Goal: Task Accomplishment & Management: Complete application form

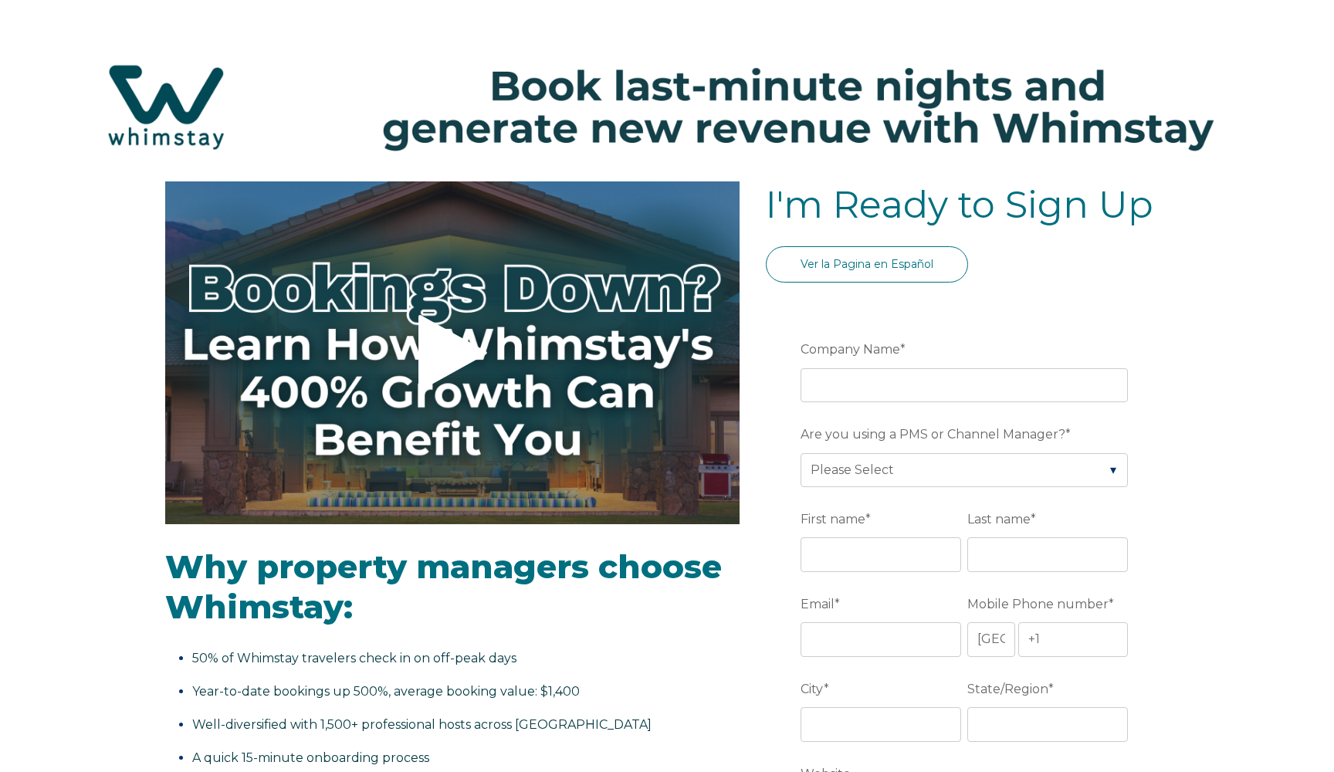
select select "US"
select select "Standard"
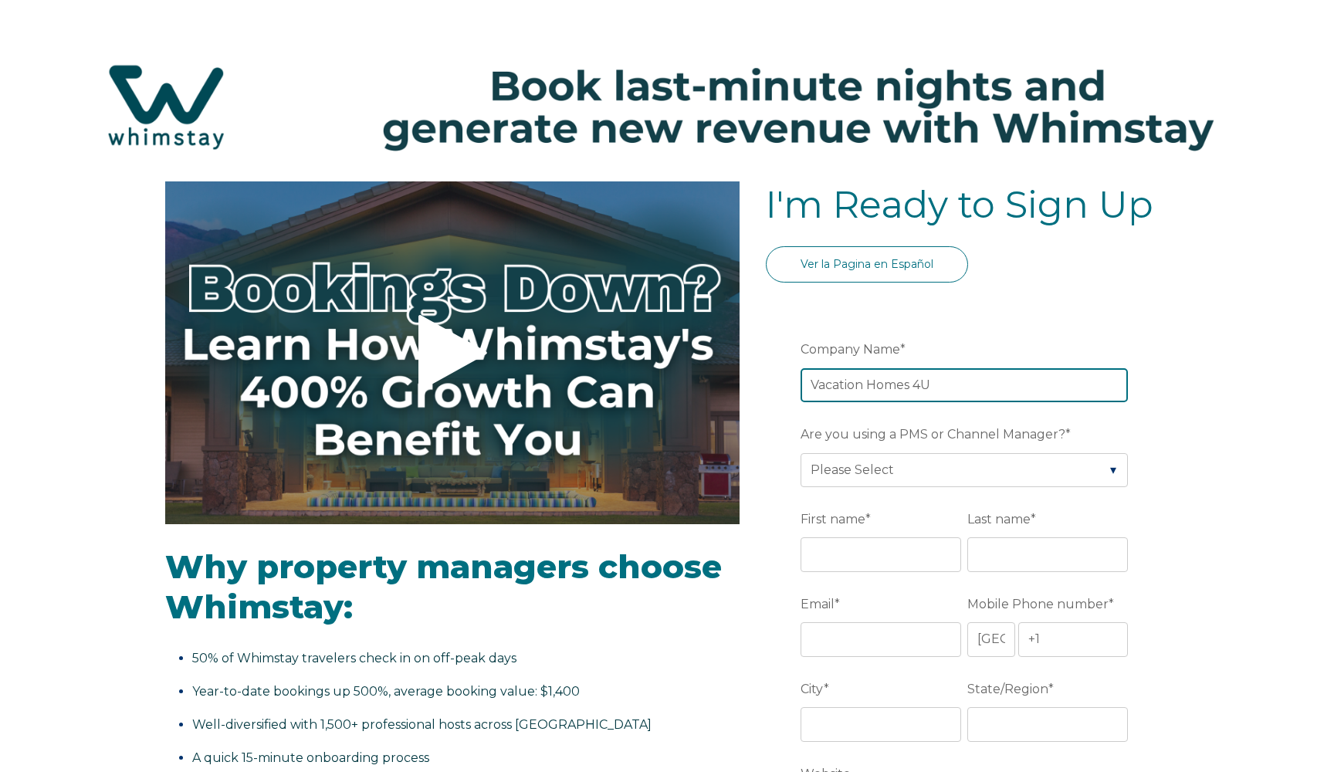
type input "Vacation Homes 4U"
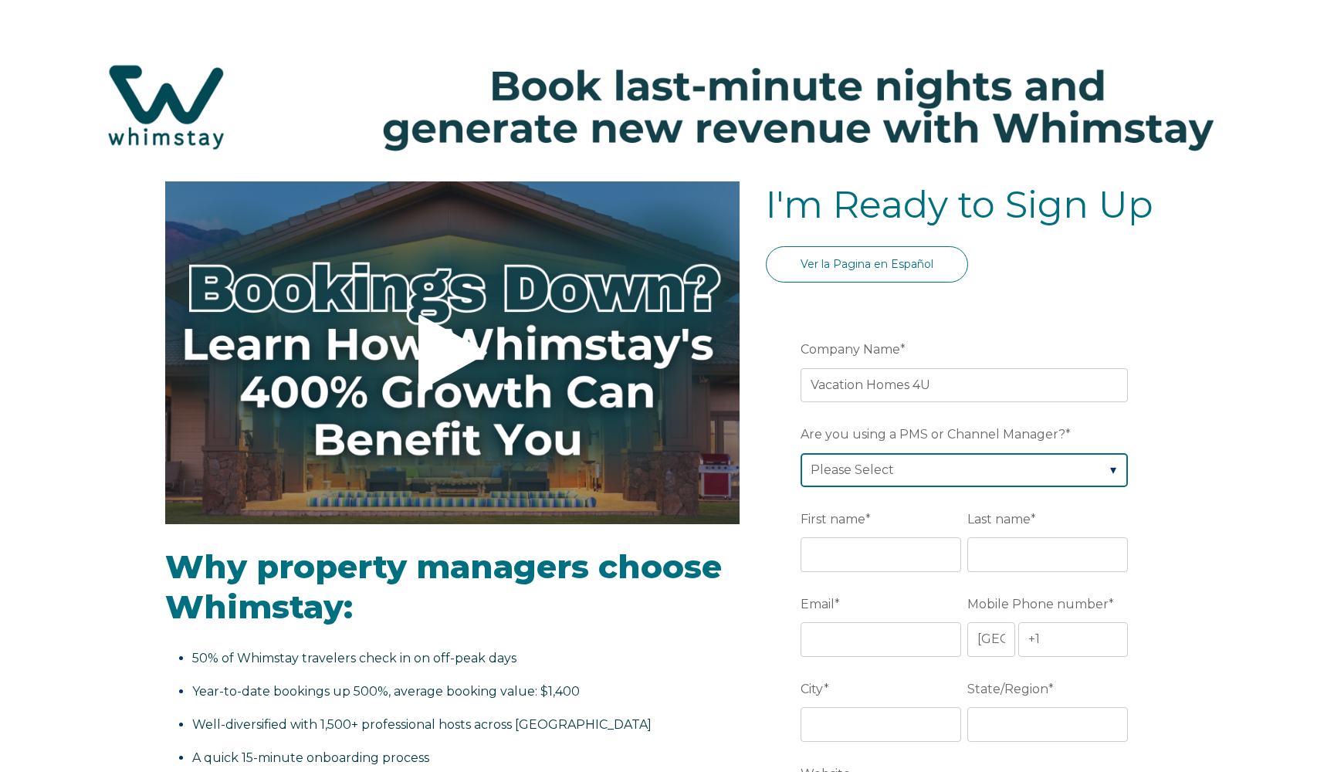
select select "OwnerRez"
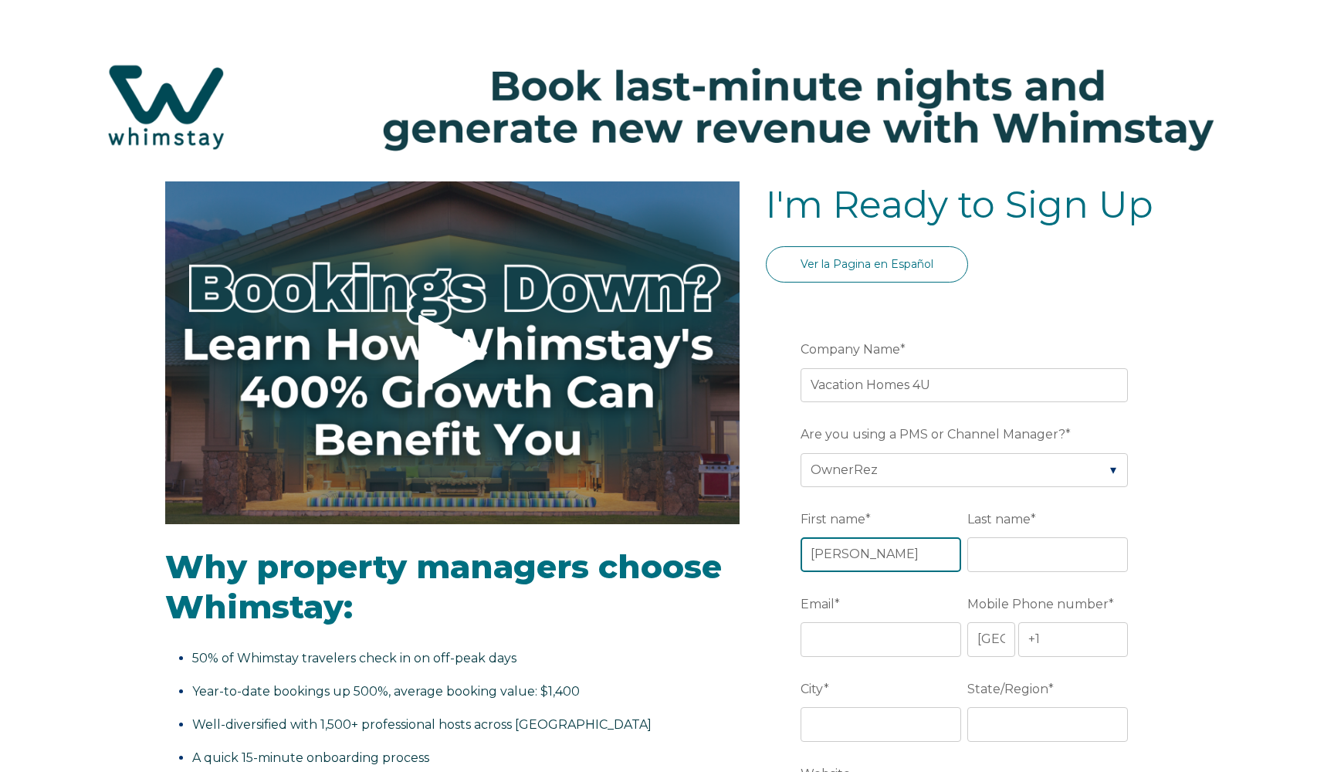
type input "Marcos"
type input "Batiston"
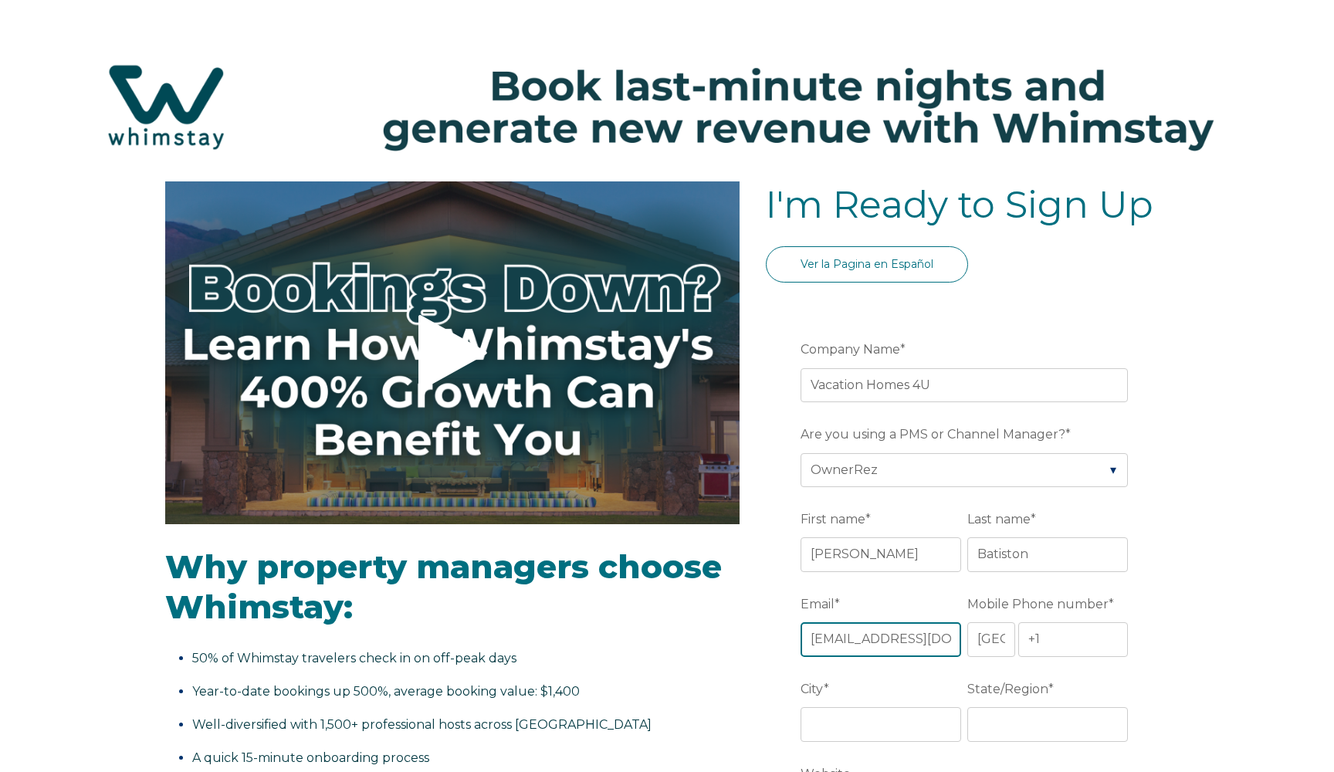
type input "marcos@vh4u.us"
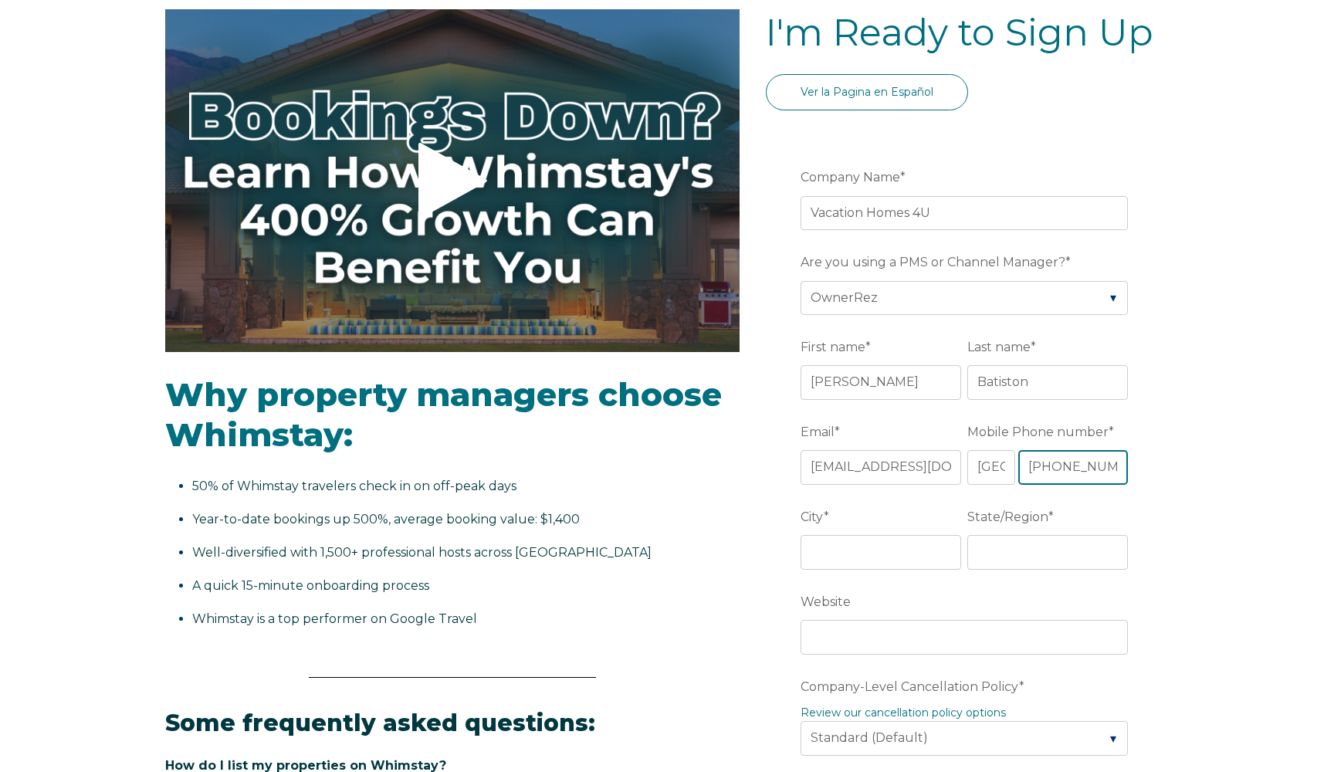
scroll to position [181, 0]
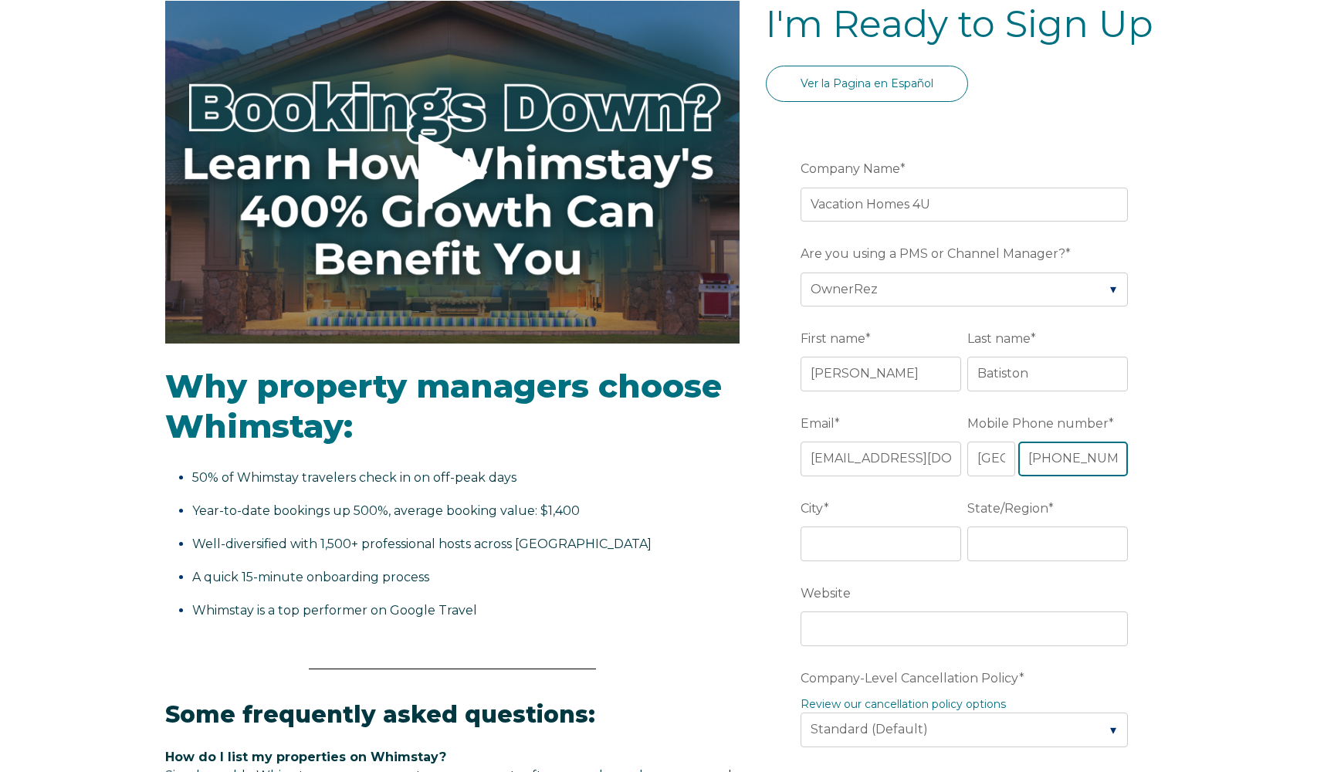
type input "+1 4073537819"
type input "kissimmee"
type input "fl"
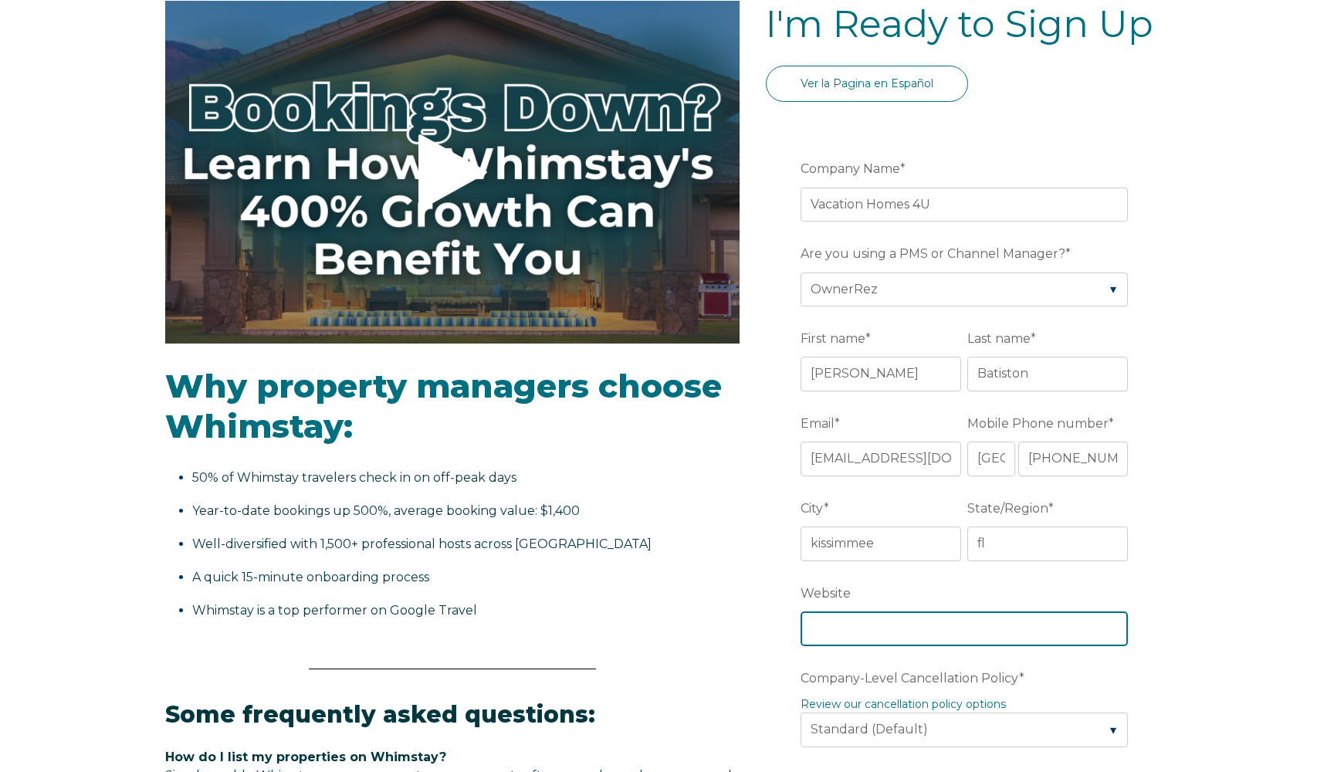
click at [852, 628] on input "Website" at bounding box center [964, 628] width 327 height 34
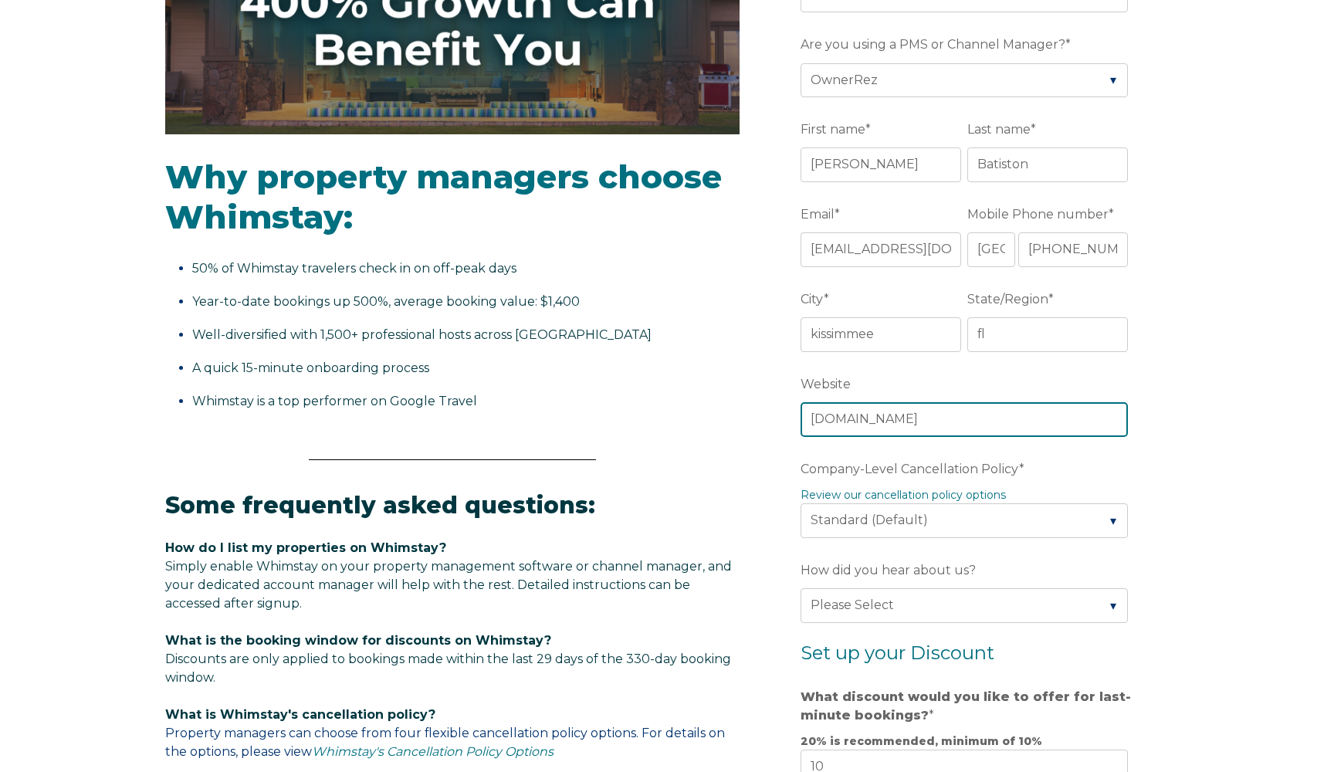
scroll to position [399, 0]
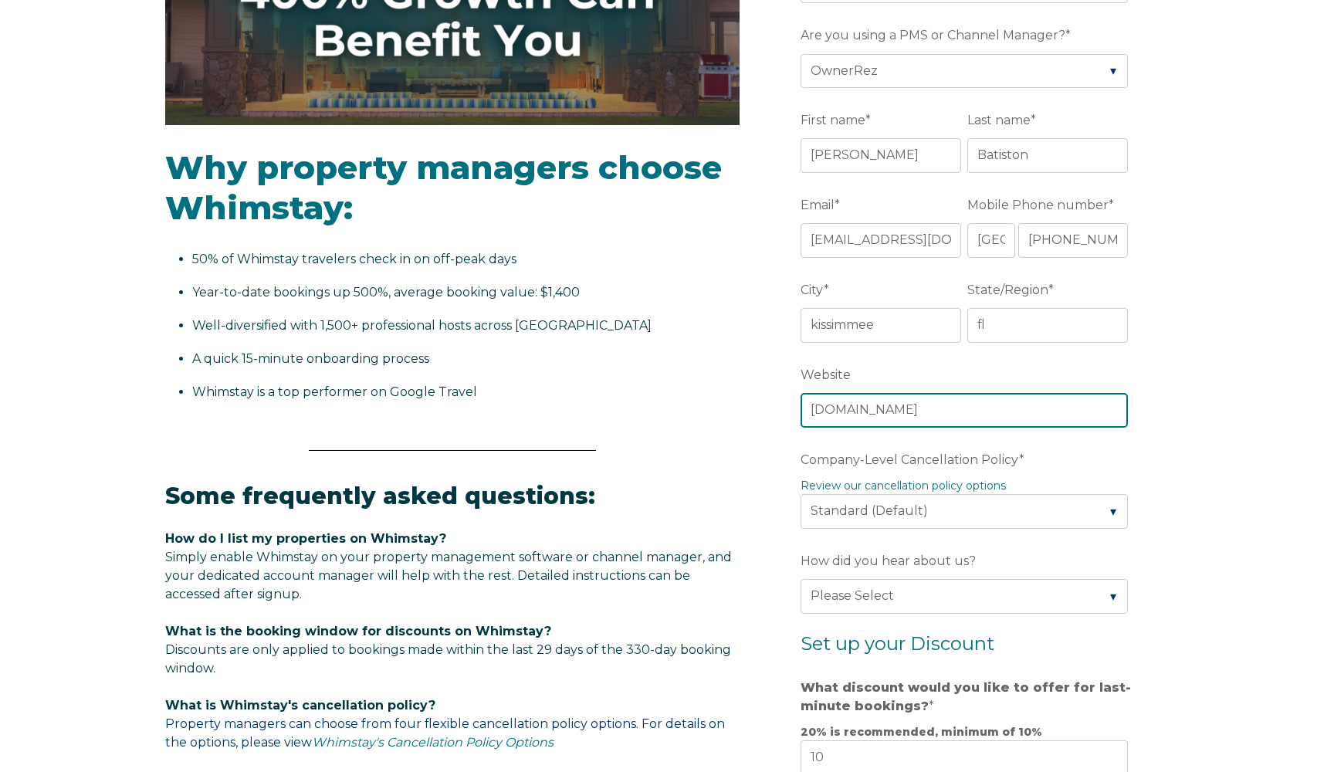
type input "vh4u.us"
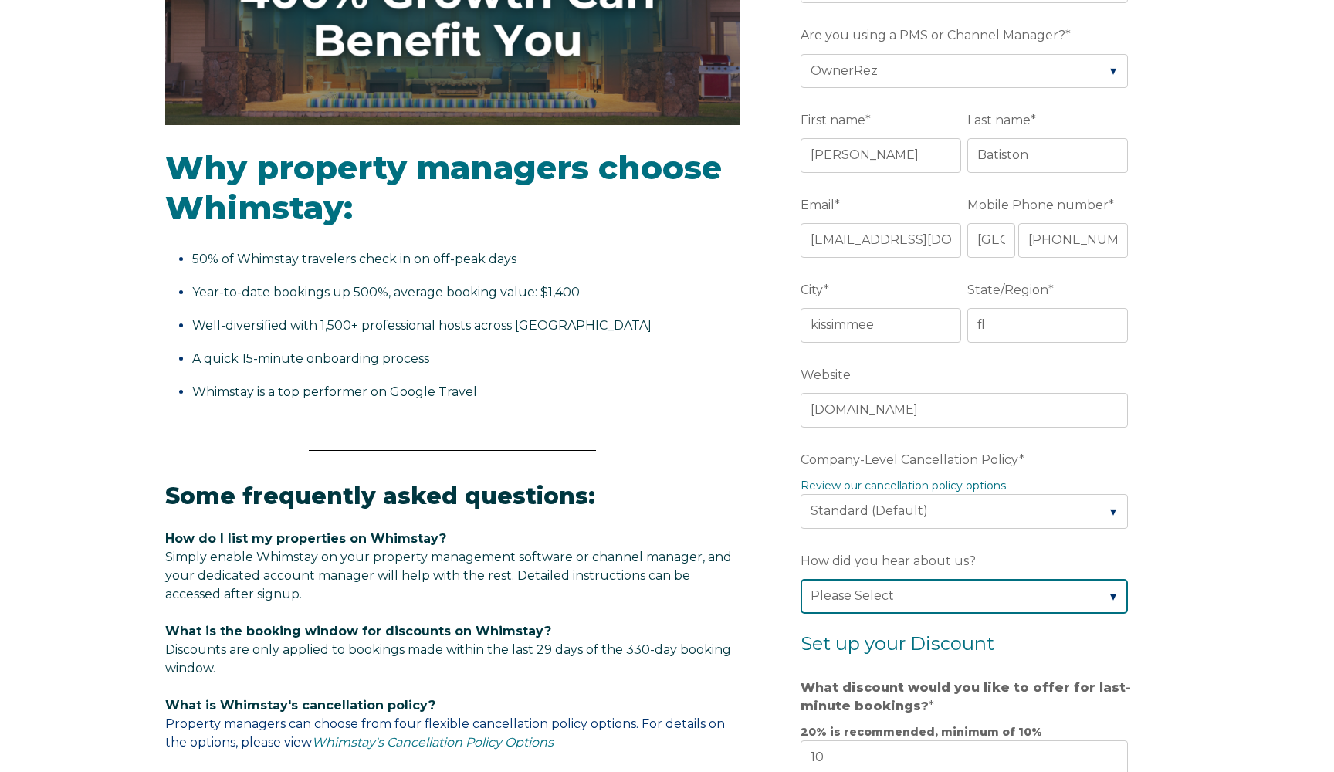
drag, startPoint x: 882, startPoint y: 503, endPoint x: 813, endPoint y: 598, distance: 116.6
click at [797, 610] on form "Company Name * Vacation Homes 4U Are you using a PMS or Channel Manager? * Plea…" at bounding box center [967, 546] width 403 height 1289
select select "Whimstay Sales"
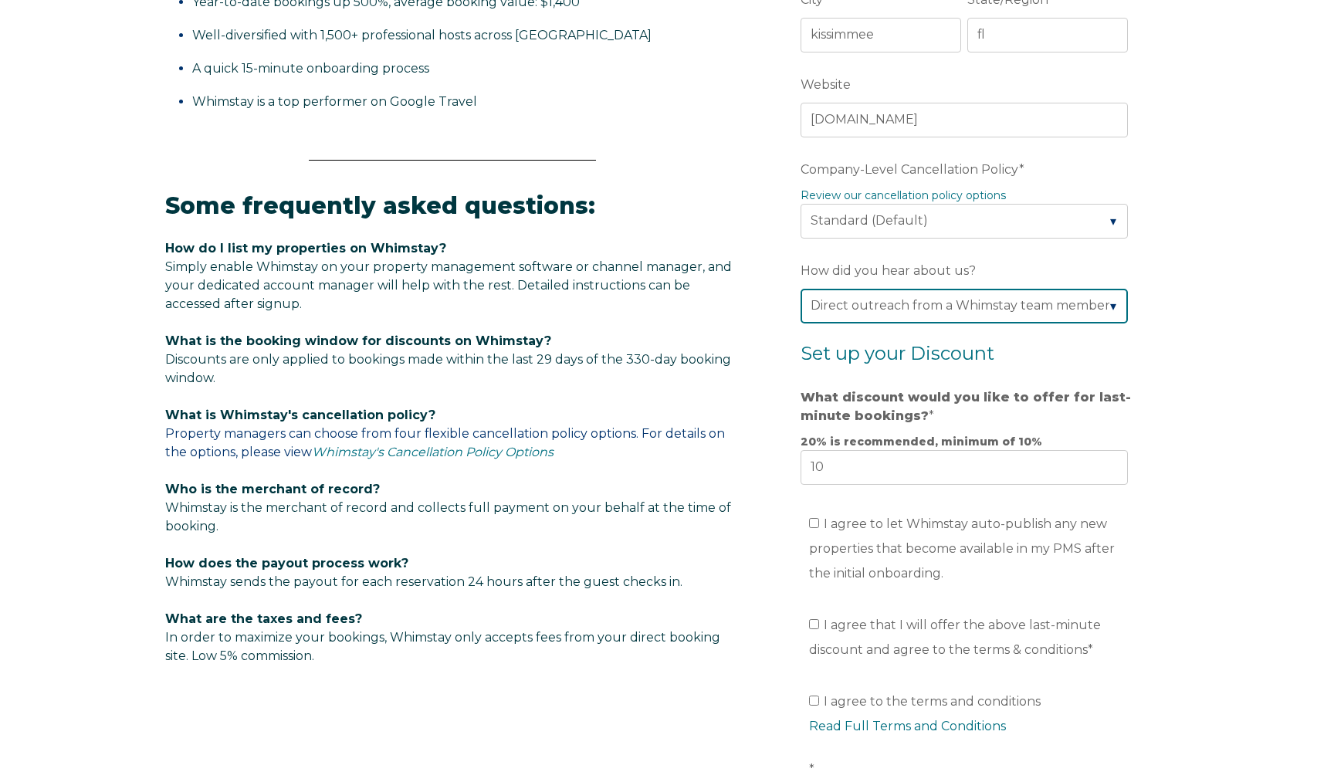
scroll to position [690, 0]
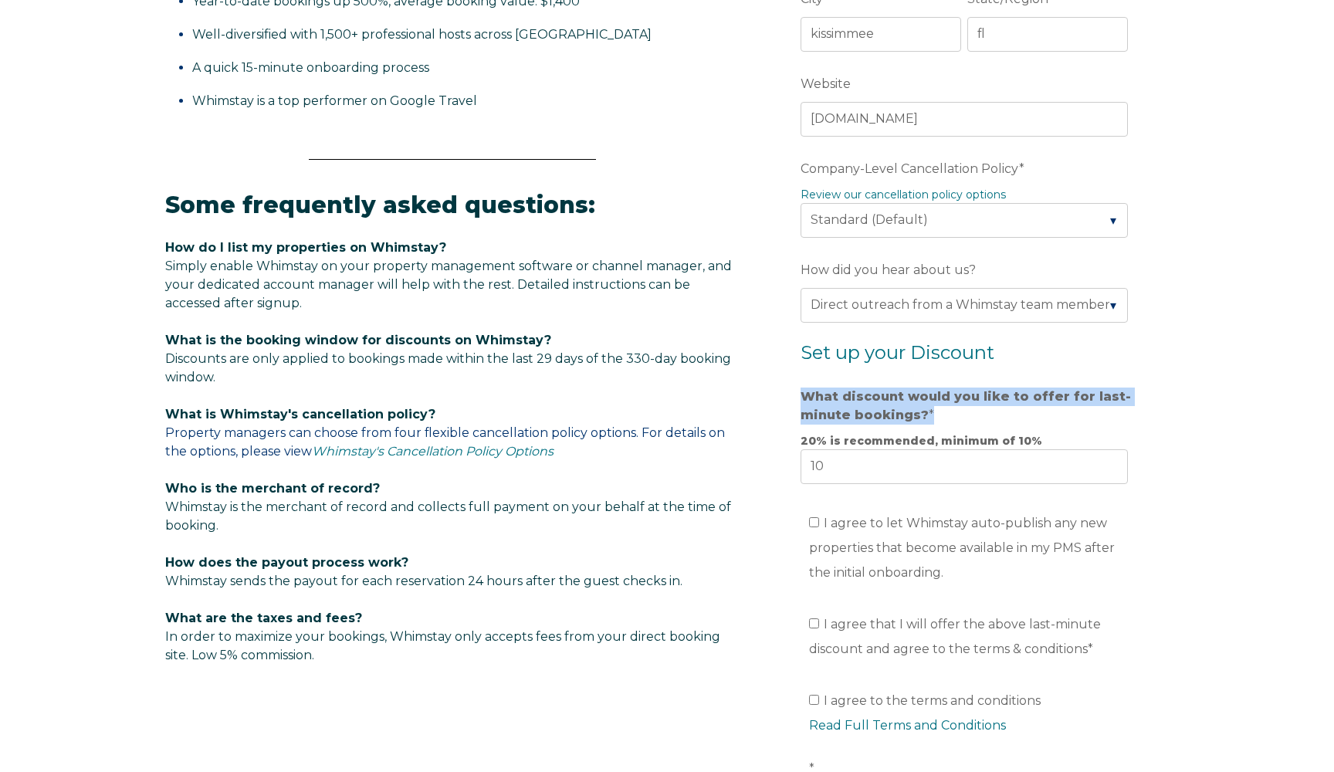
drag, startPoint x: 798, startPoint y: 395, endPoint x: 934, endPoint y: 420, distance: 138.9
click at [934, 420] on form "Company Name * Vacation Homes 4U Are you using a PMS or Channel Manager? * Plea…" at bounding box center [967, 255] width 403 height 1289
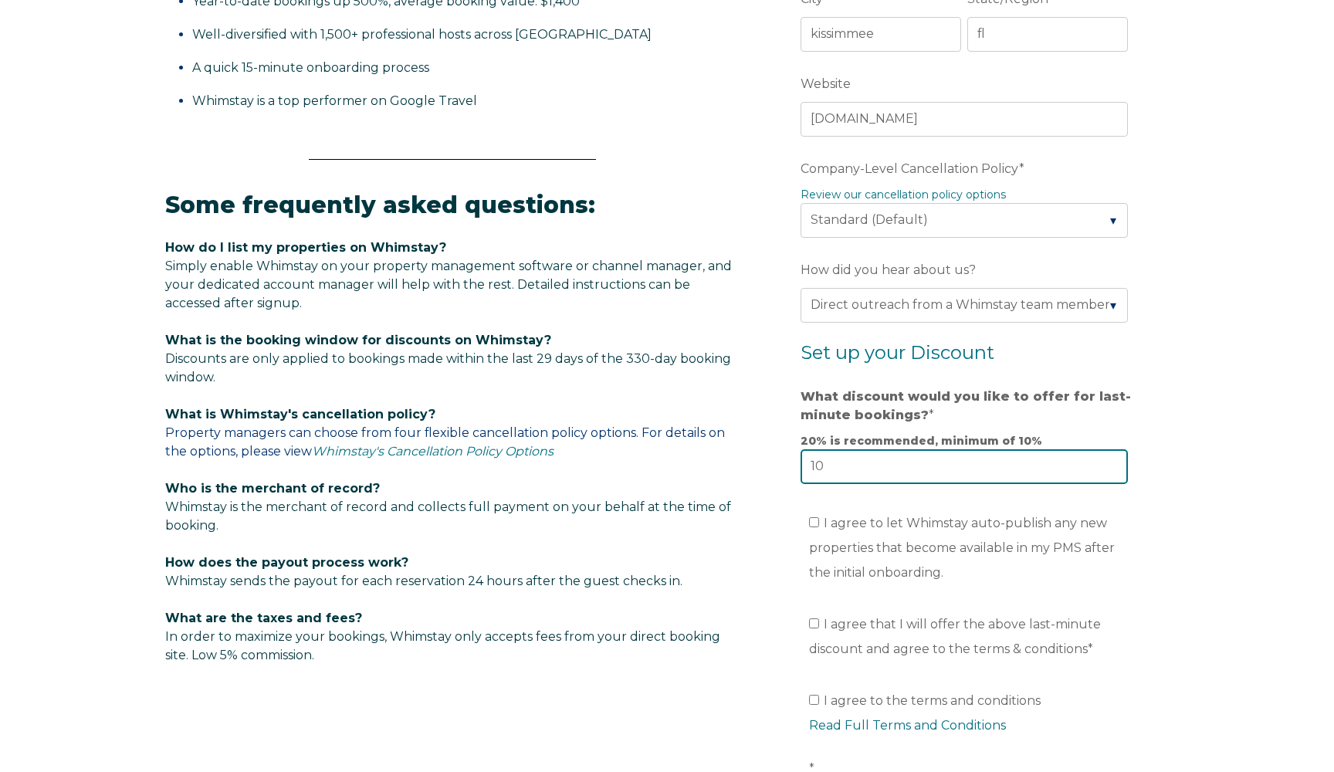
click at [884, 469] on input "10" at bounding box center [964, 466] width 327 height 34
type input "1"
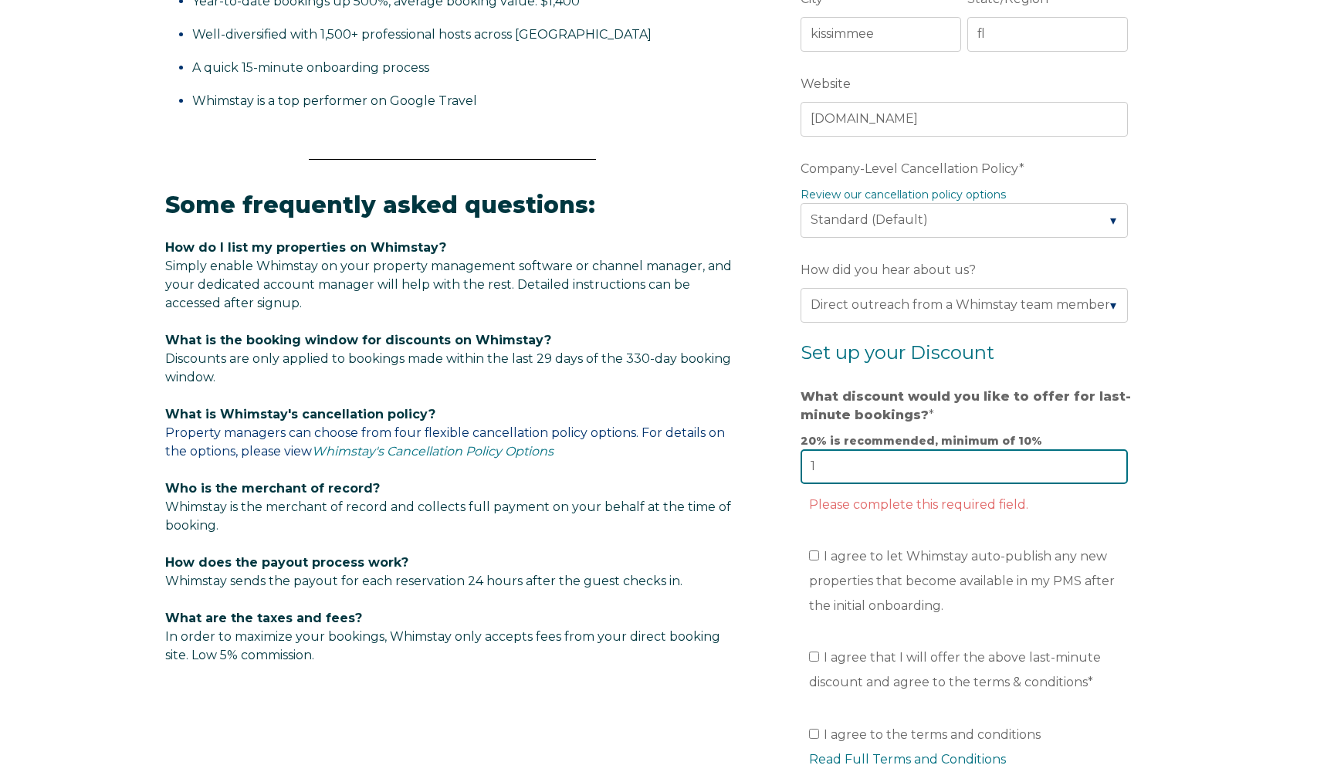
type input "10"
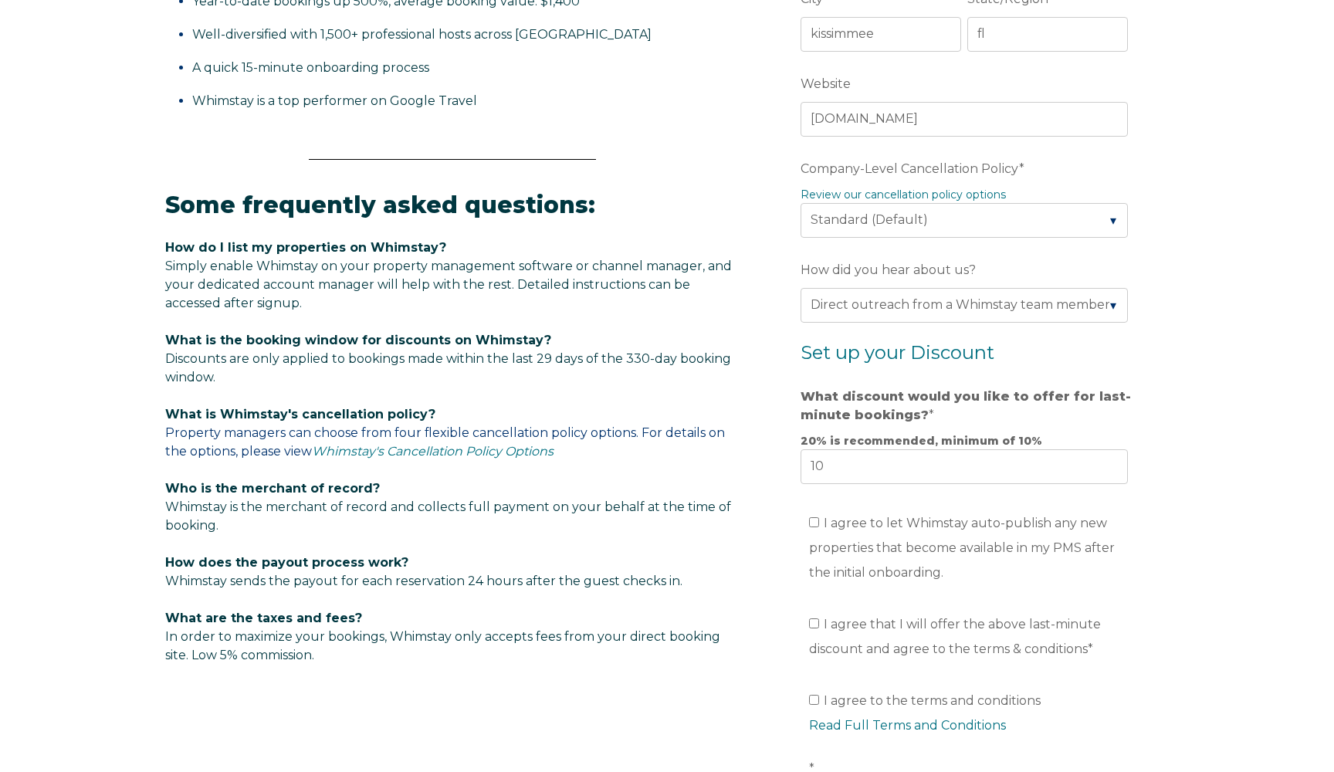
click at [811, 526] on input "I agree to let Whimstay auto-publish any new properties that become available i…" at bounding box center [814, 522] width 10 height 10
checkbox input "true"
click at [815, 626] on input "I agree that I will offer the above last-minute discount and agree to the terms…" at bounding box center [814, 623] width 10 height 10
checkbox input "true"
click at [814, 705] on input "I agree to the terms and conditions Read Full Terms and Conditions *" at bounding box center [814, 700] width 10 height 10
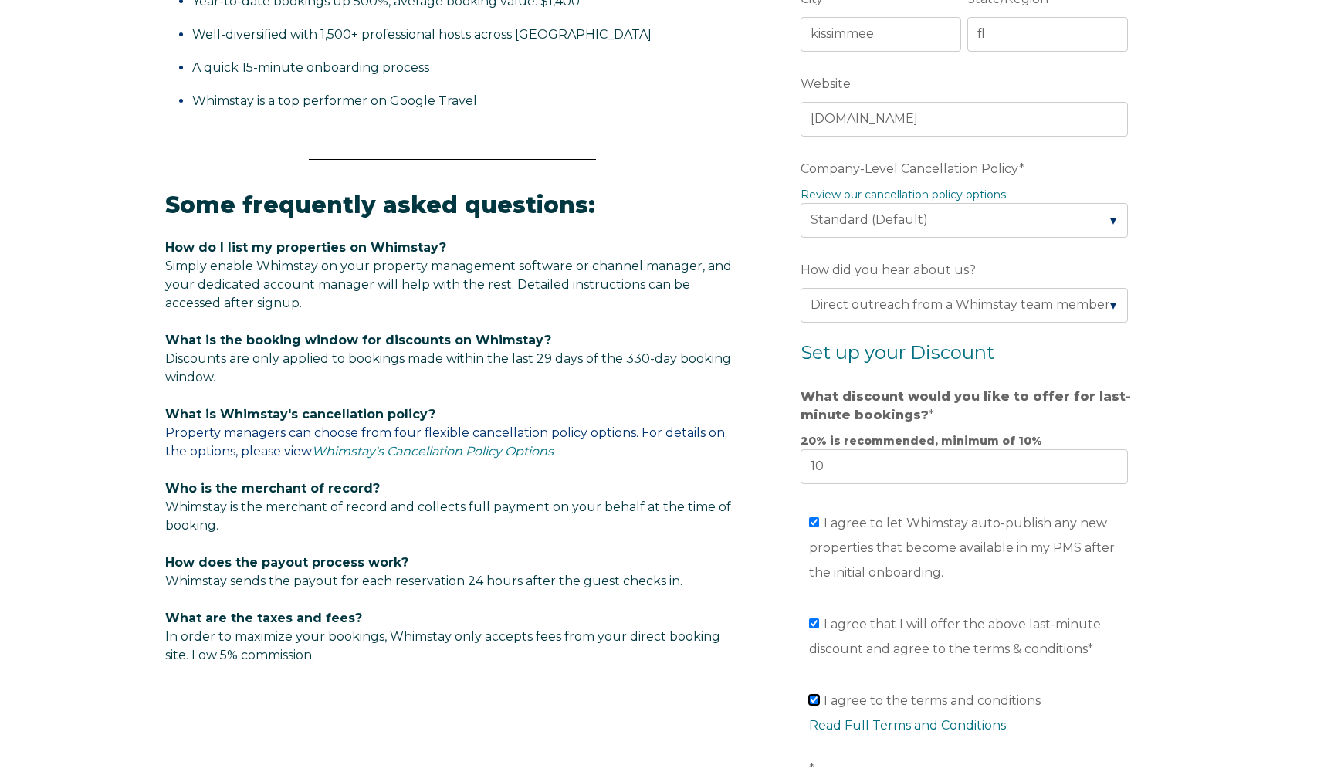
checkbox input "true"
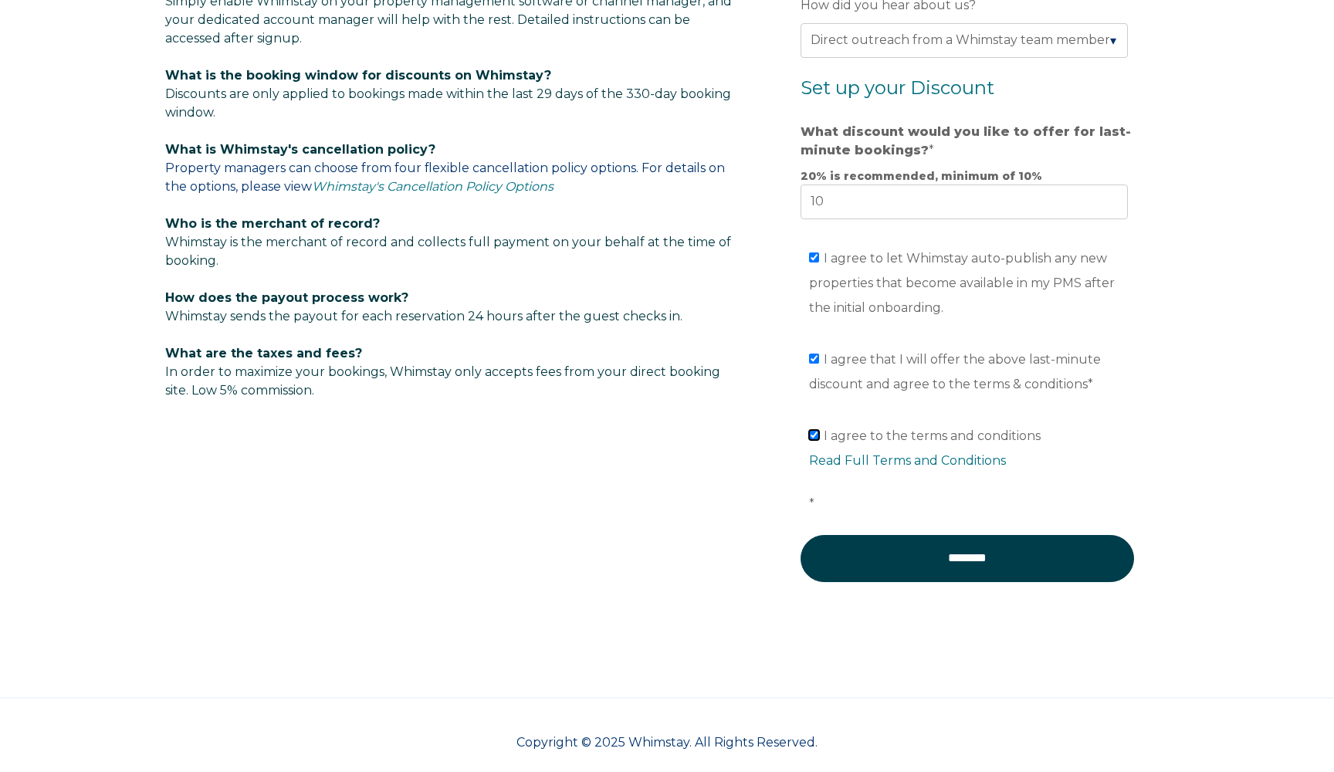
scroll to position [974, 0]
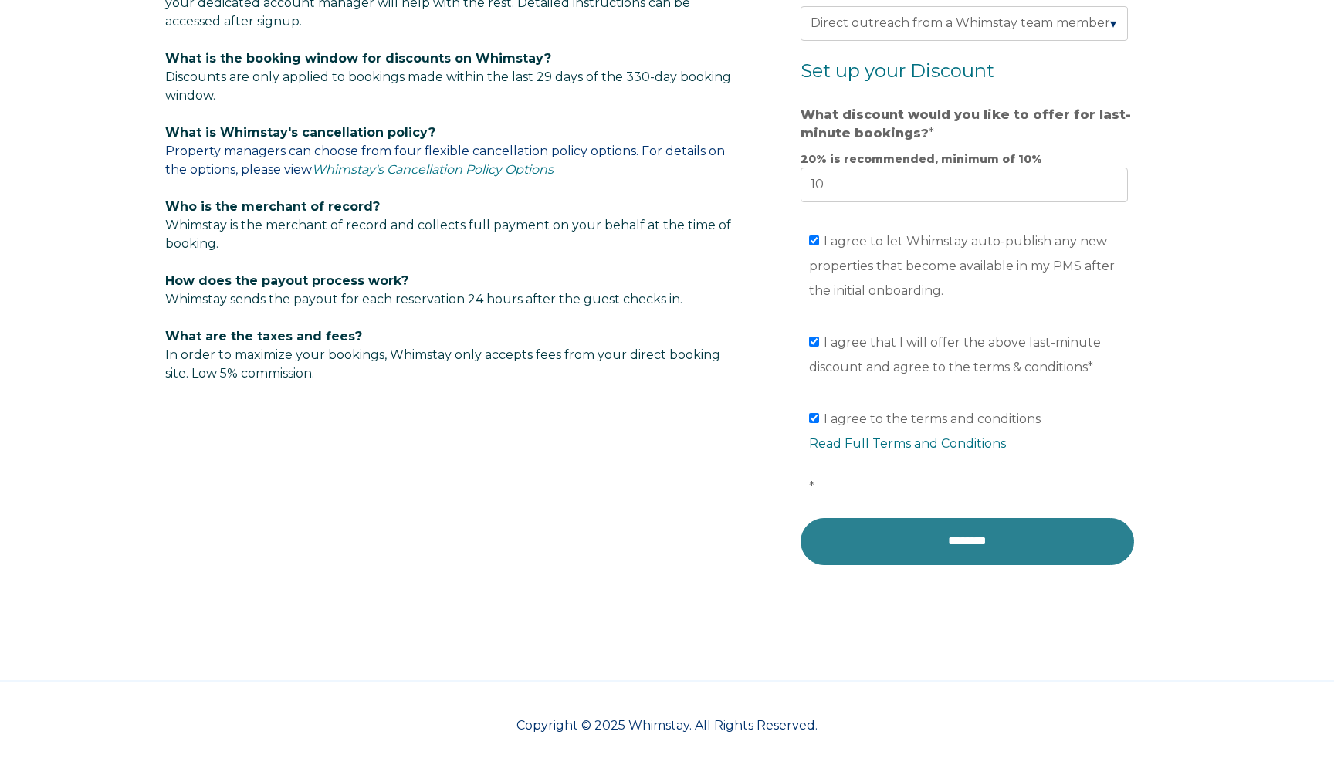
click at [923, 547] on input "********" at bounding box center [968, 541] width 334 height 46
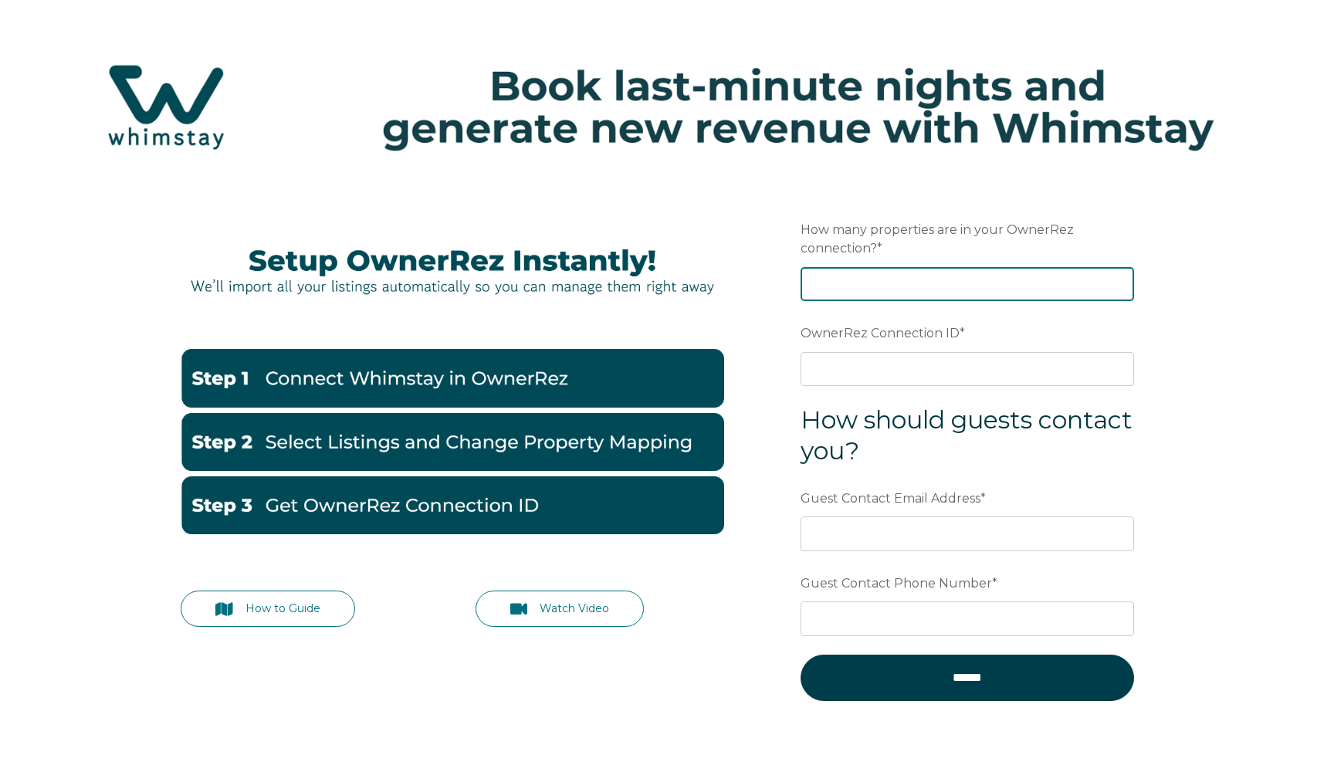
click at [872, 283] on input "How many properties are in your OwnerRez connection? *" at bounding box center [968, 284] width 334 height 34
type input "60"
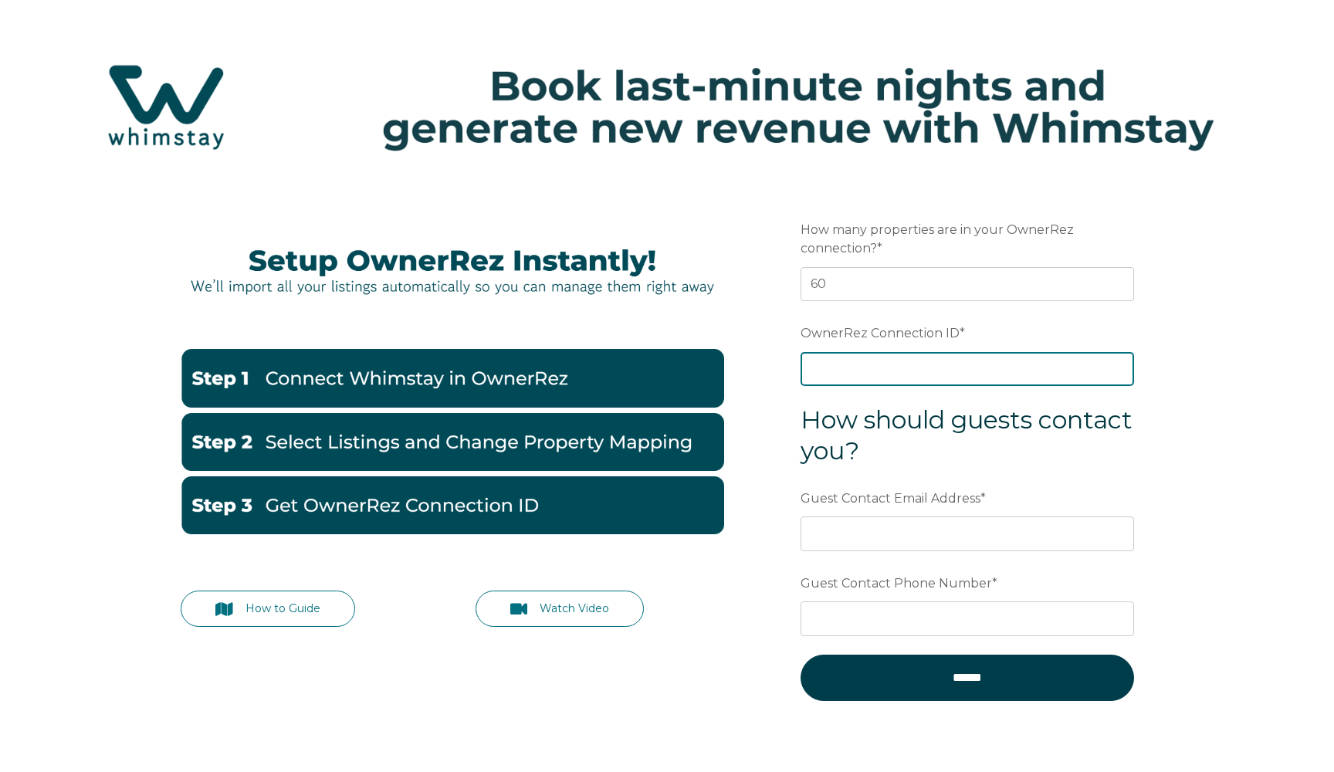
click at [1002, 378] on input "OwnerRez Connection ID *" at bounding box center [968, 369] width 334 height 34
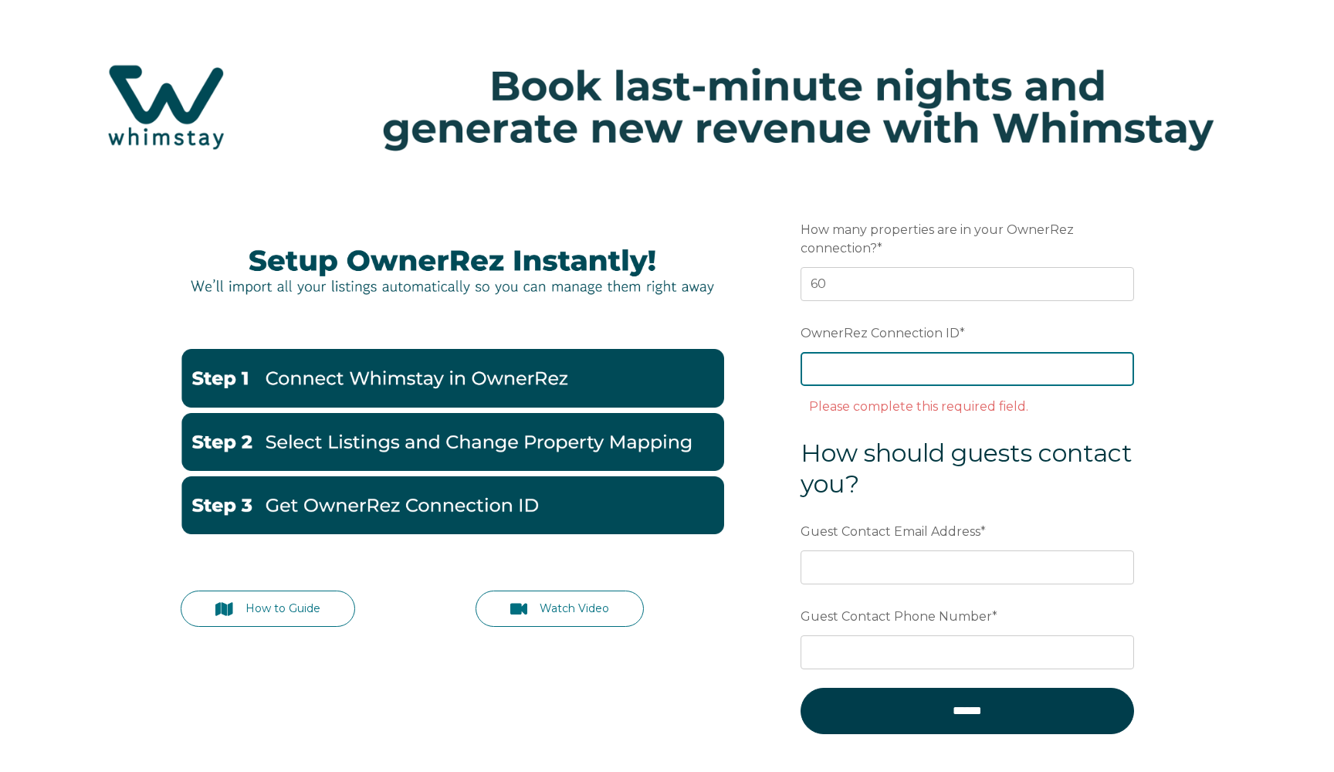
click at [841, 361] on input "OwnerRez Connection ID *" at bounding box center [968, 369] width 334 height 34
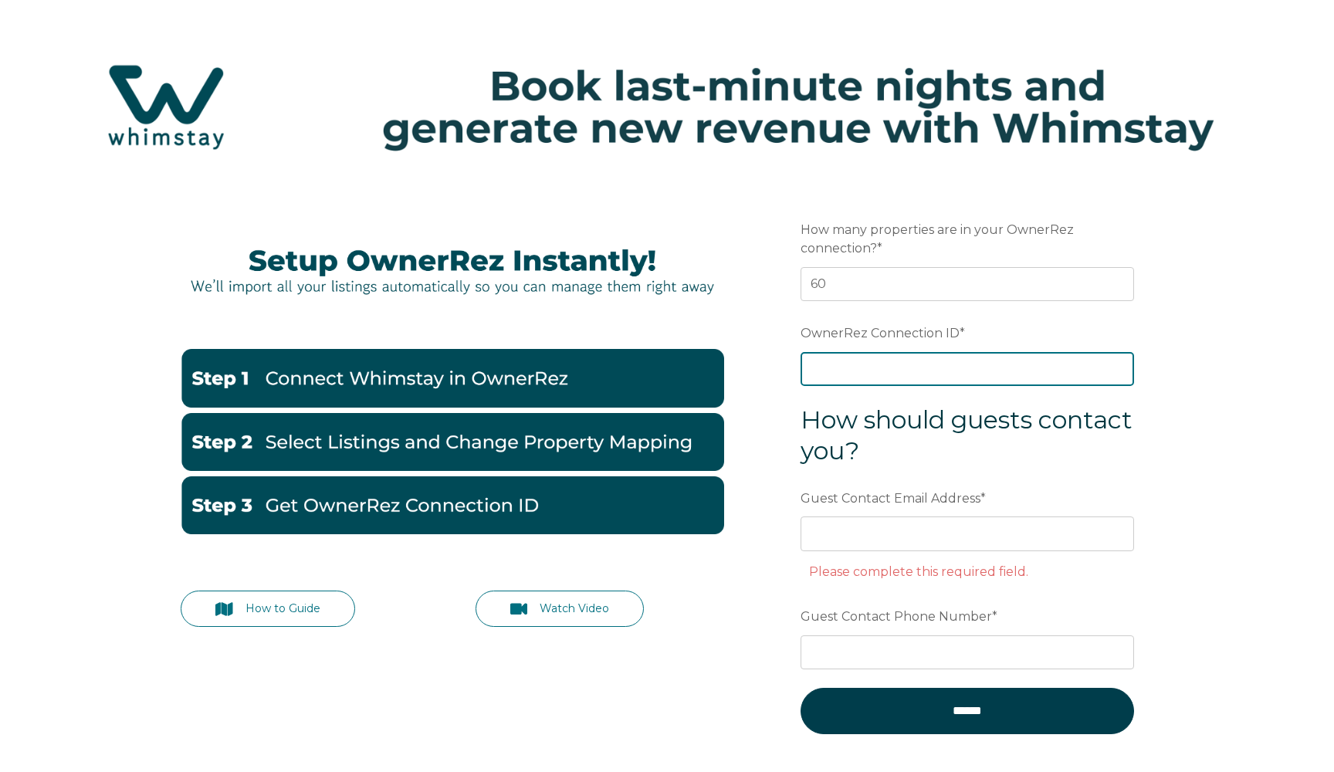
paste input "ora7ccddc457x"
type input "ora7ccddc457x"
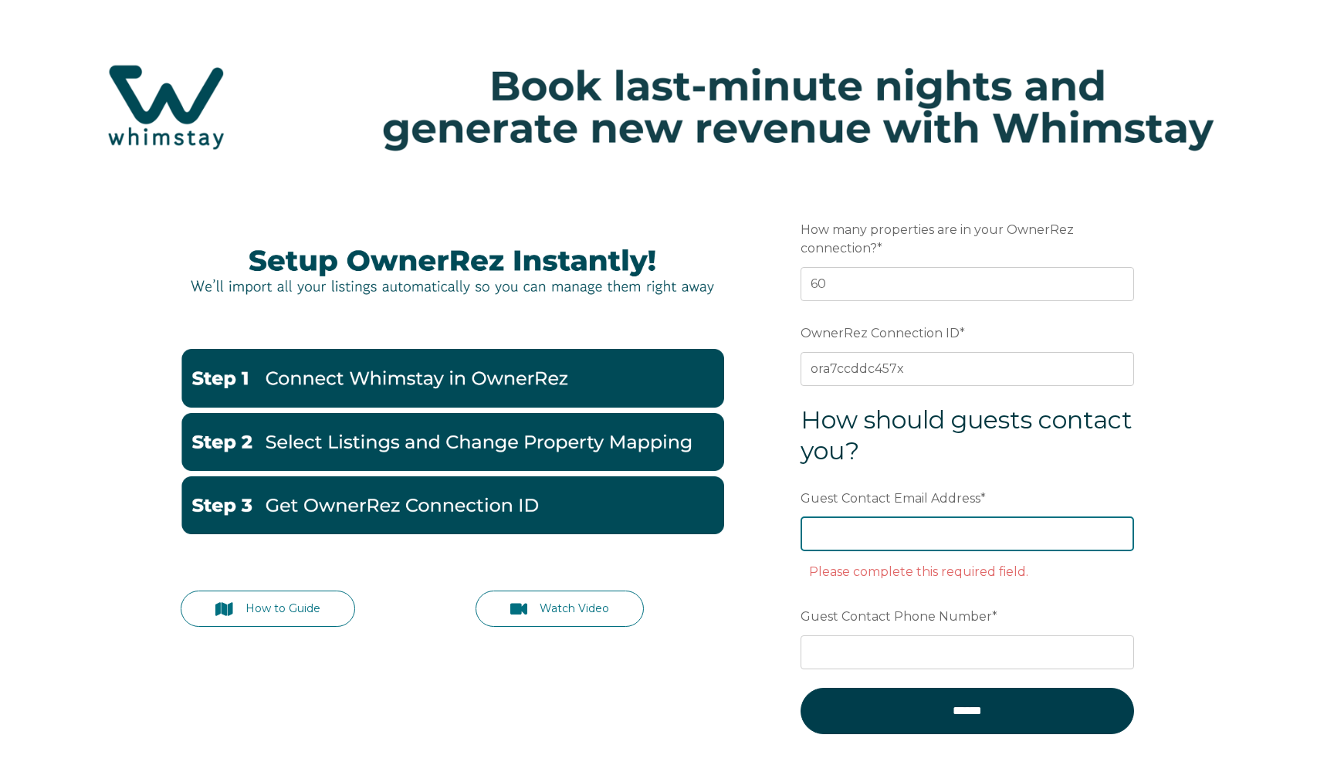
click at [857, 534] on input "Guest Contact Email Address *" at bounding box center [968, 534] width 334 height 34
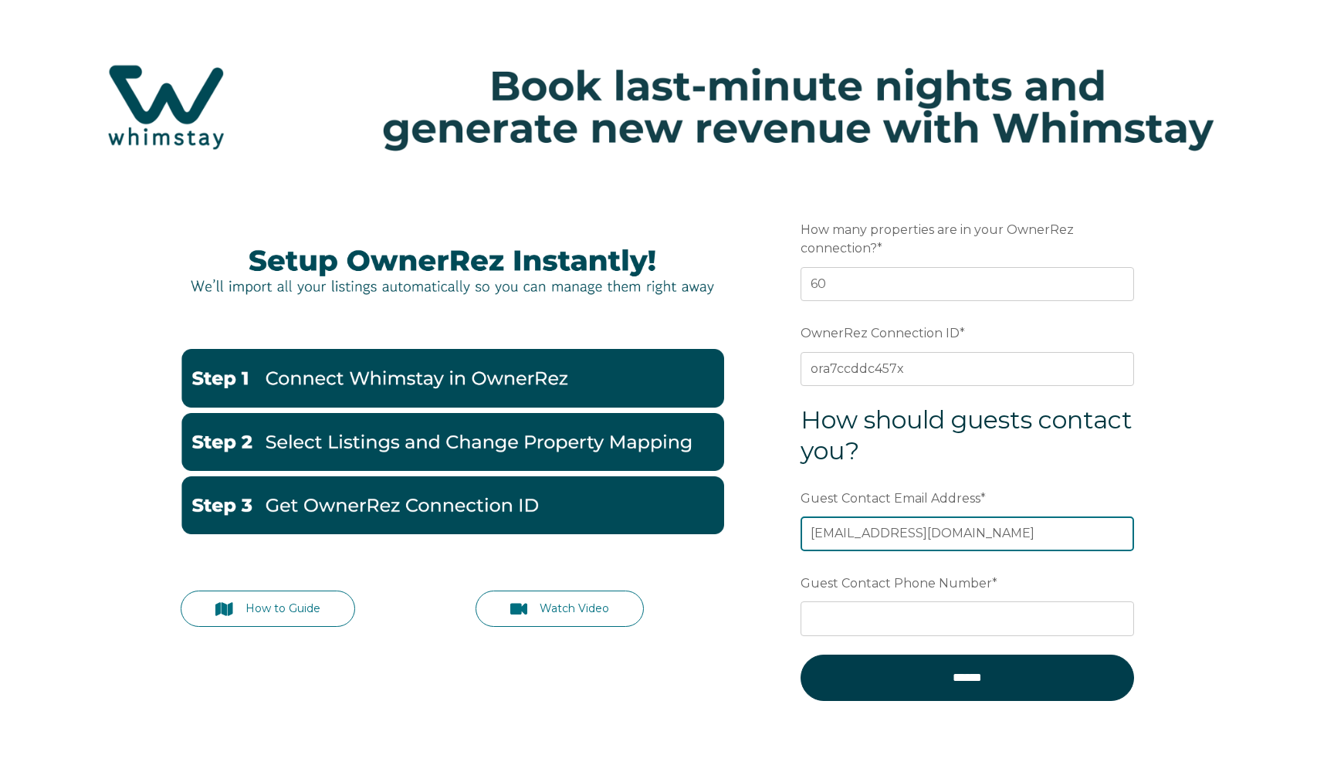
type input "info@vh4u.us"
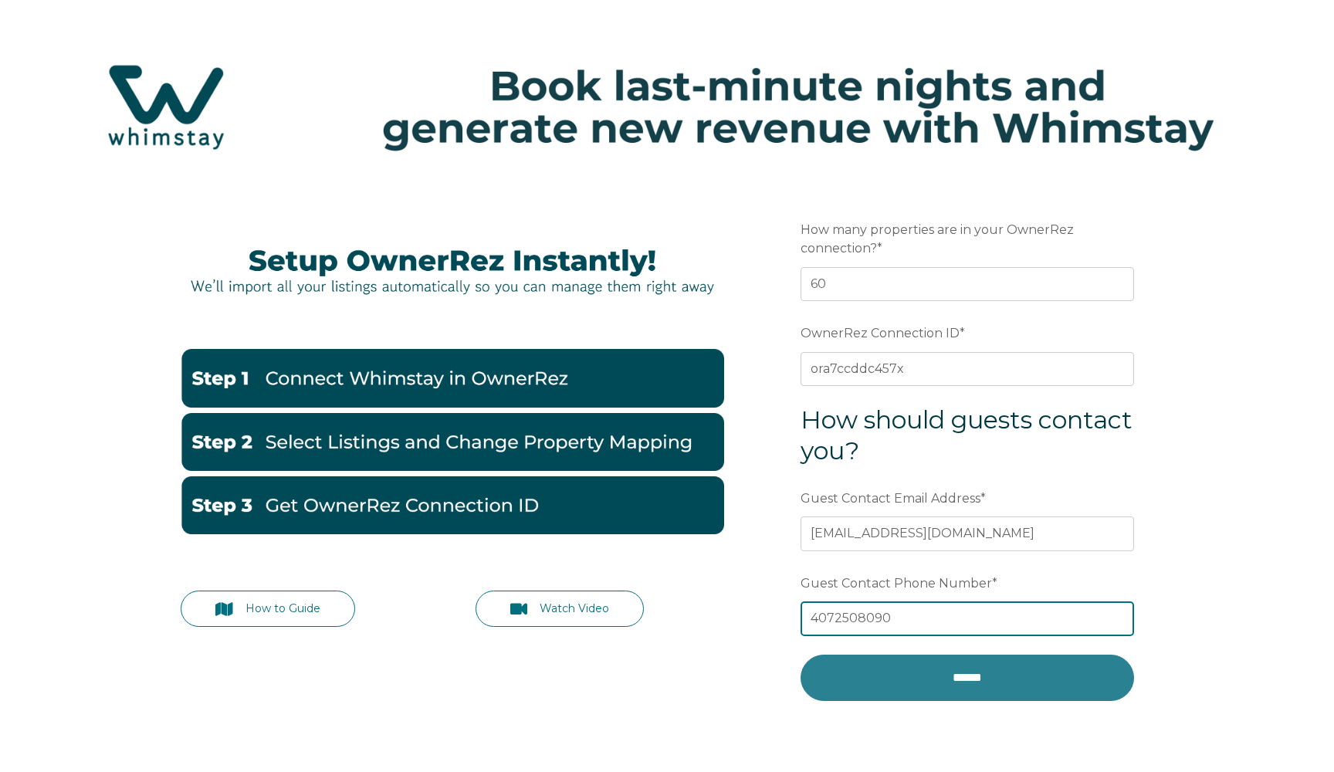
type input "4072508090"
click at [934, 678] on input "******" at bounding box center [968, 678] width 334 height 46
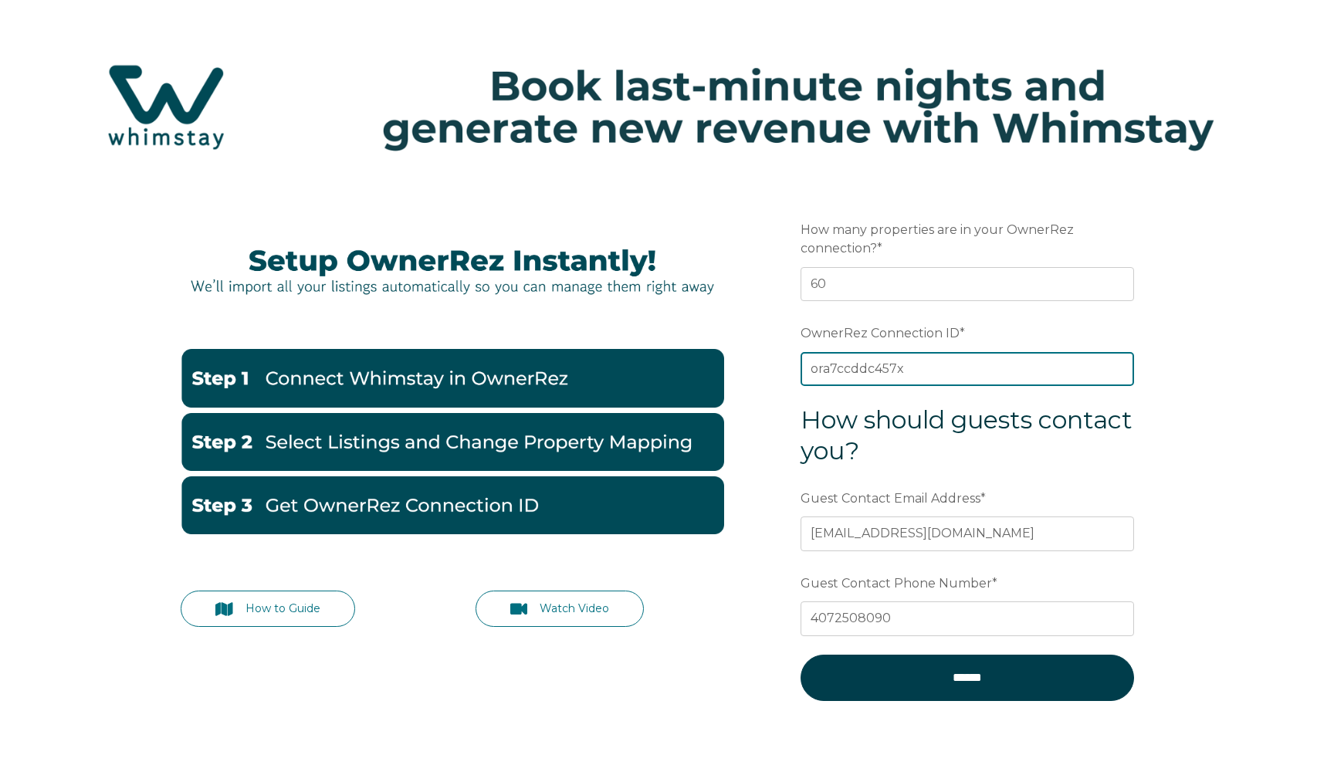
drag, startPoint x: 910, startPoint y: 368, endPoint x: 793, endPoint y: 365, distance: 117.4
click at [794, 365] on form "Preferred language Email How many properties are in your OwnerRez connection? *…" at bounding box center [967, 467] width 403 height 573
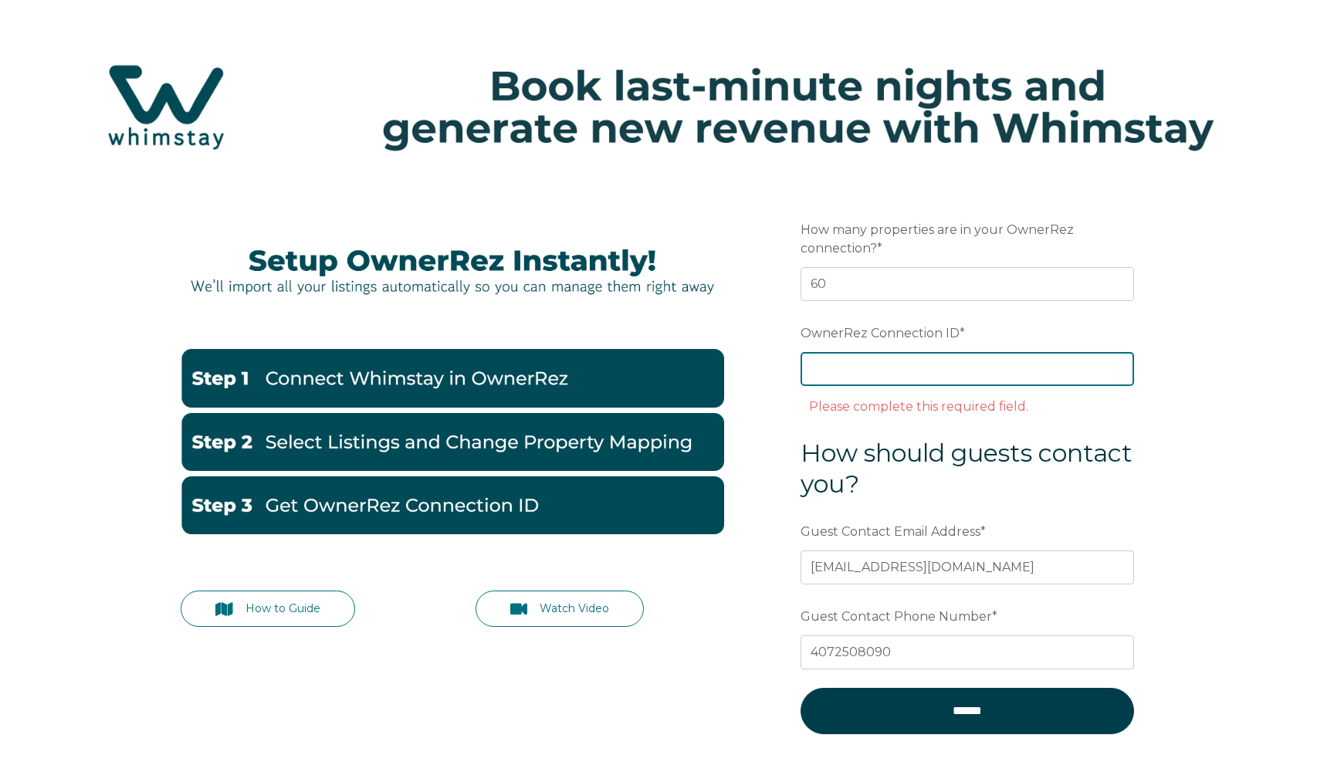
paste input "ora7ccddc457x"
type input "ora7ccddc457x"
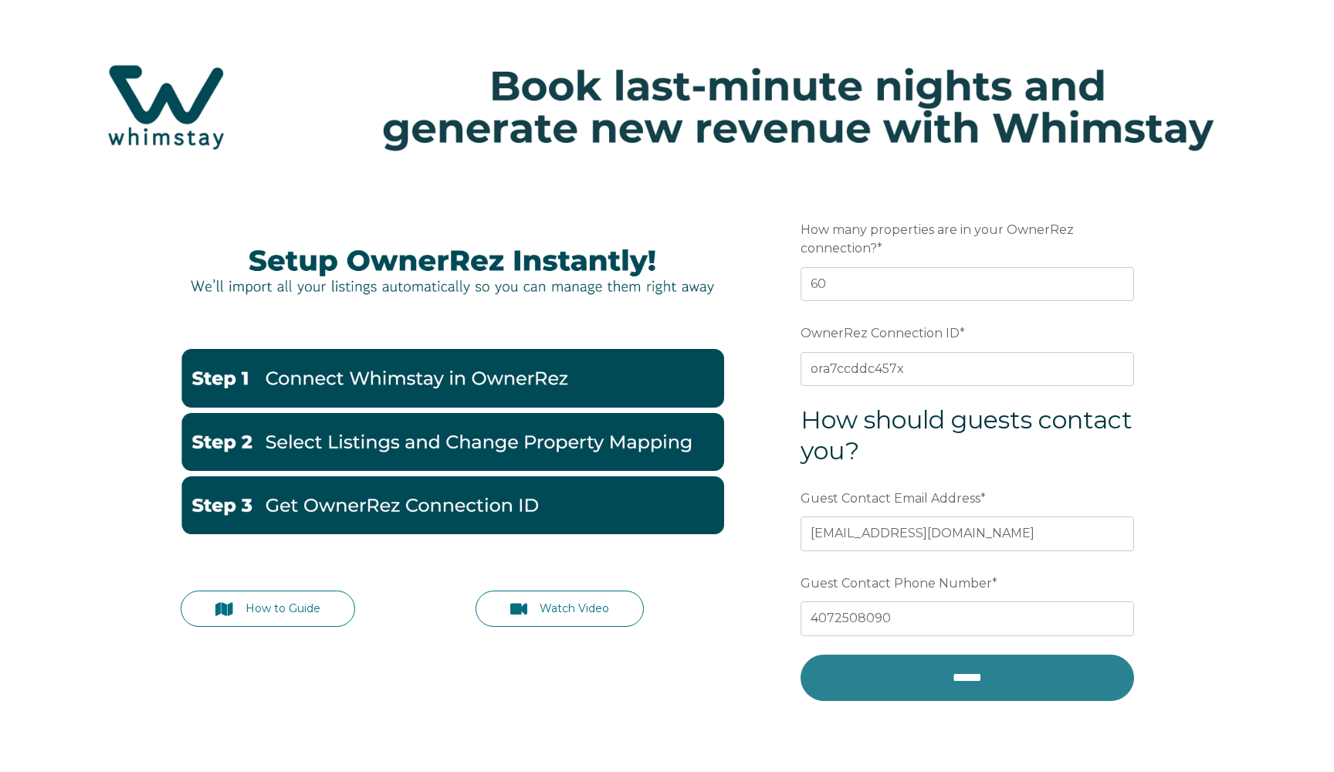
click at [906, 669] on input "******" at bounding box center [968, 678] width 334 height 46
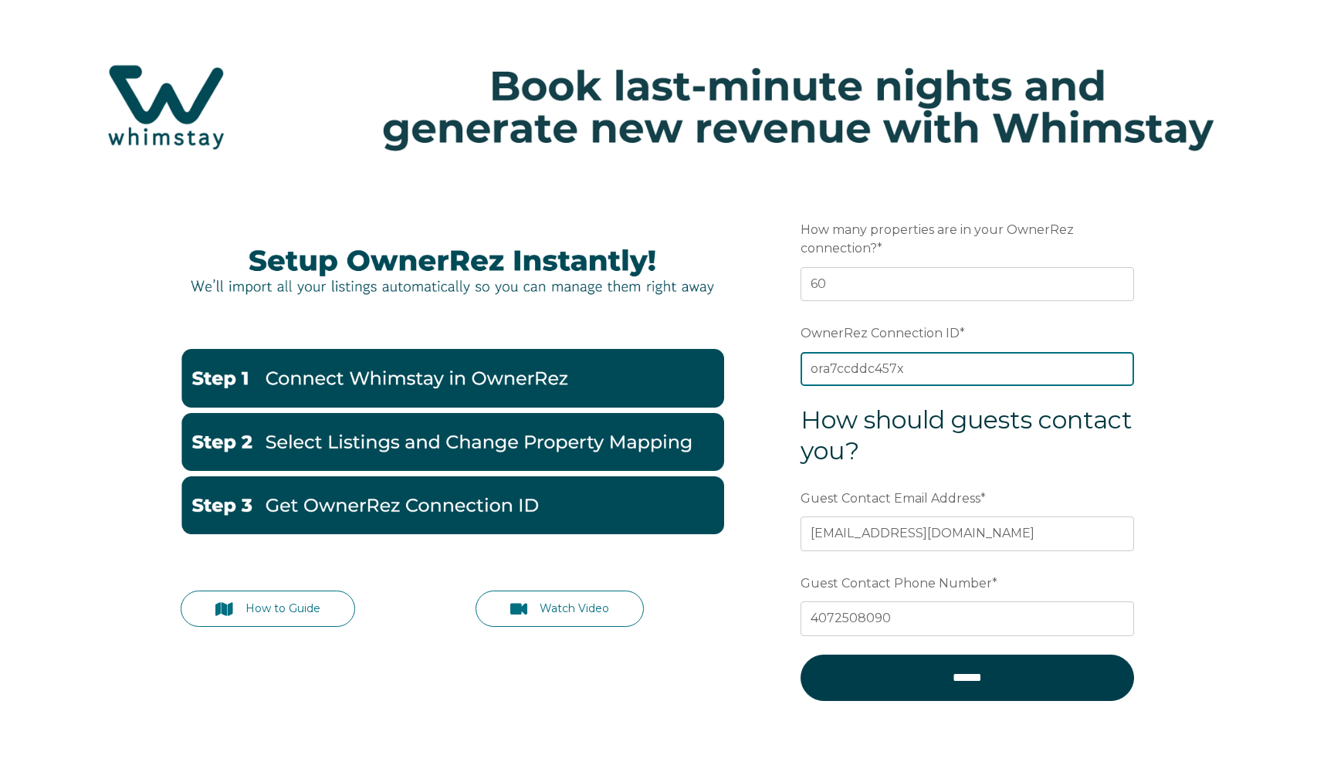
drag, startPoint x: 943, startPoint y: 358, endPoint x: 720, endPoint y: 363, distance: 222.4
click at [720, 363] on div "How to Guide Watch Video Preferred language Email How many properties are in yo…" at bounding box center [667, 467] width 1004 height 573
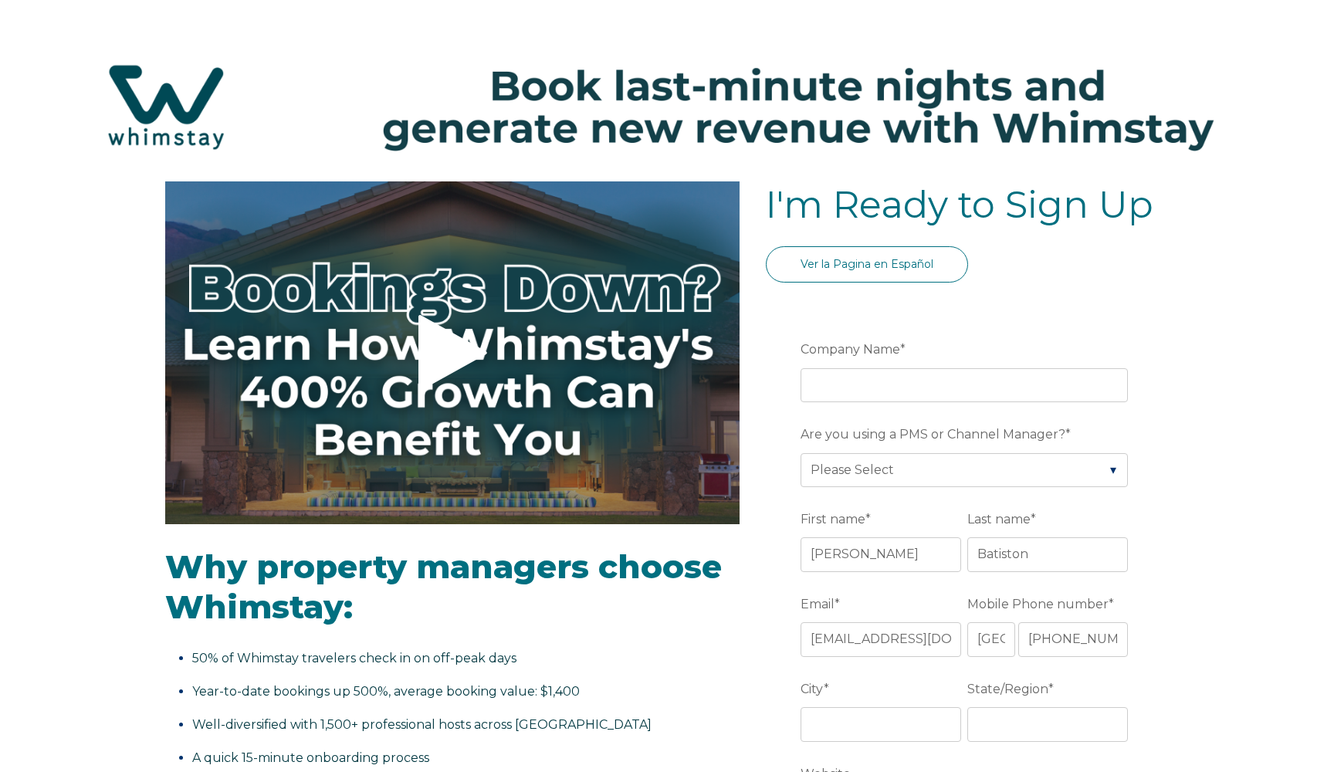
select select "US"
select select "Standard"
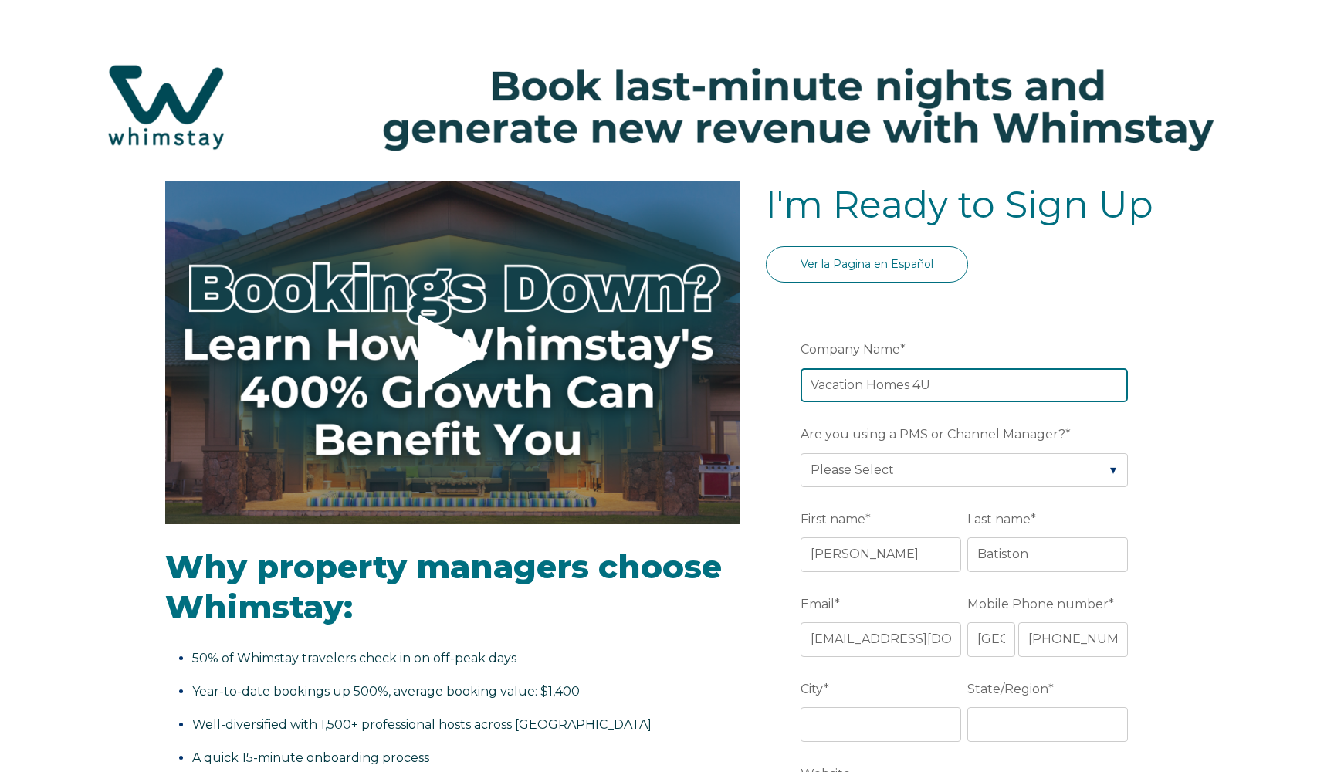
type input "Vacation Homes 4U"
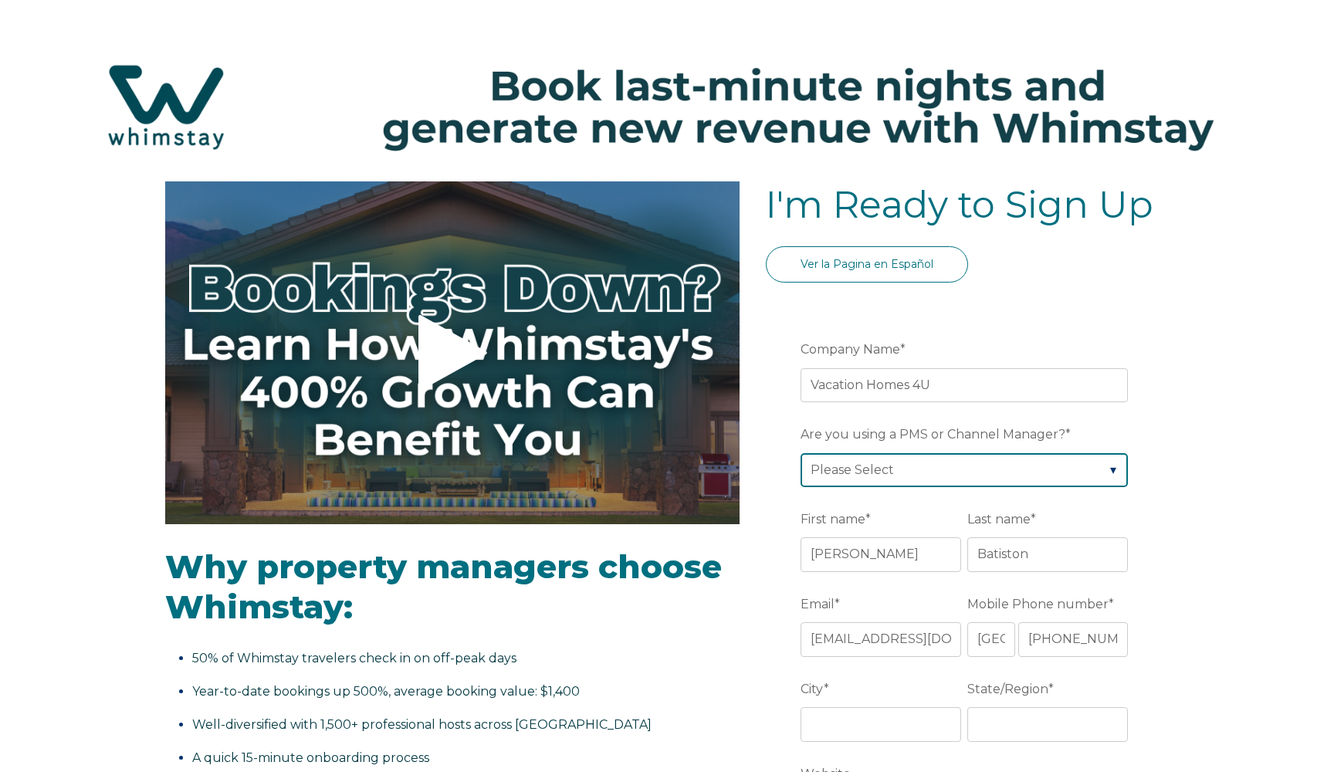
select select "OwnerRez"
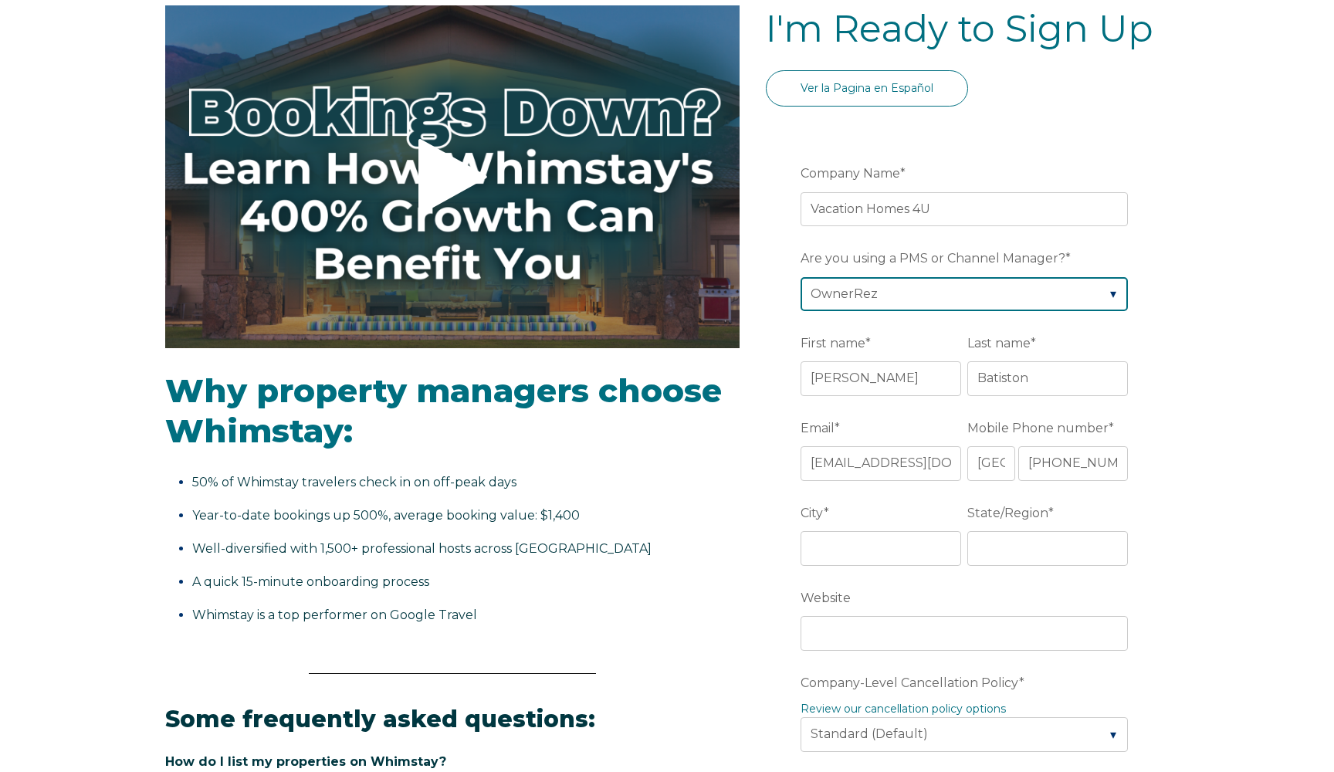
scroll to position [181, 0]
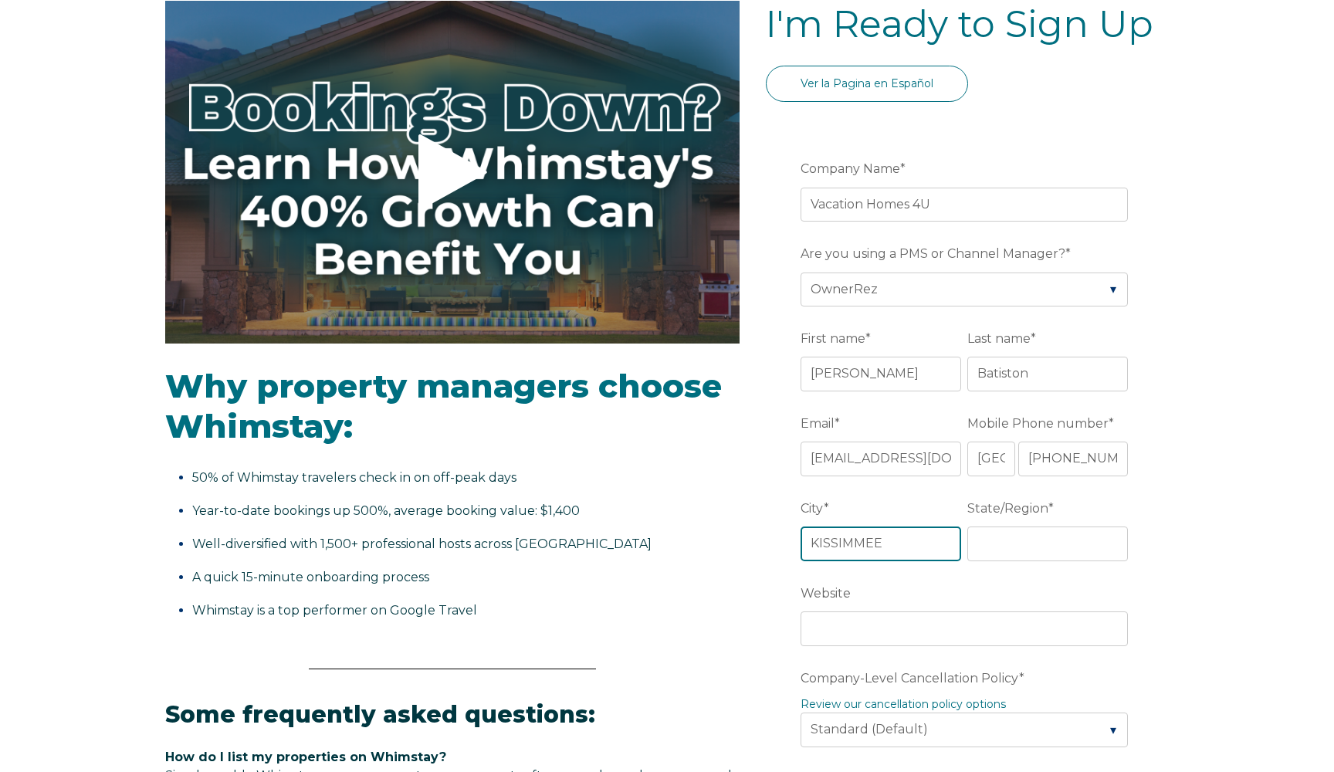
type input "KISSIMMEE"
type input "FL"
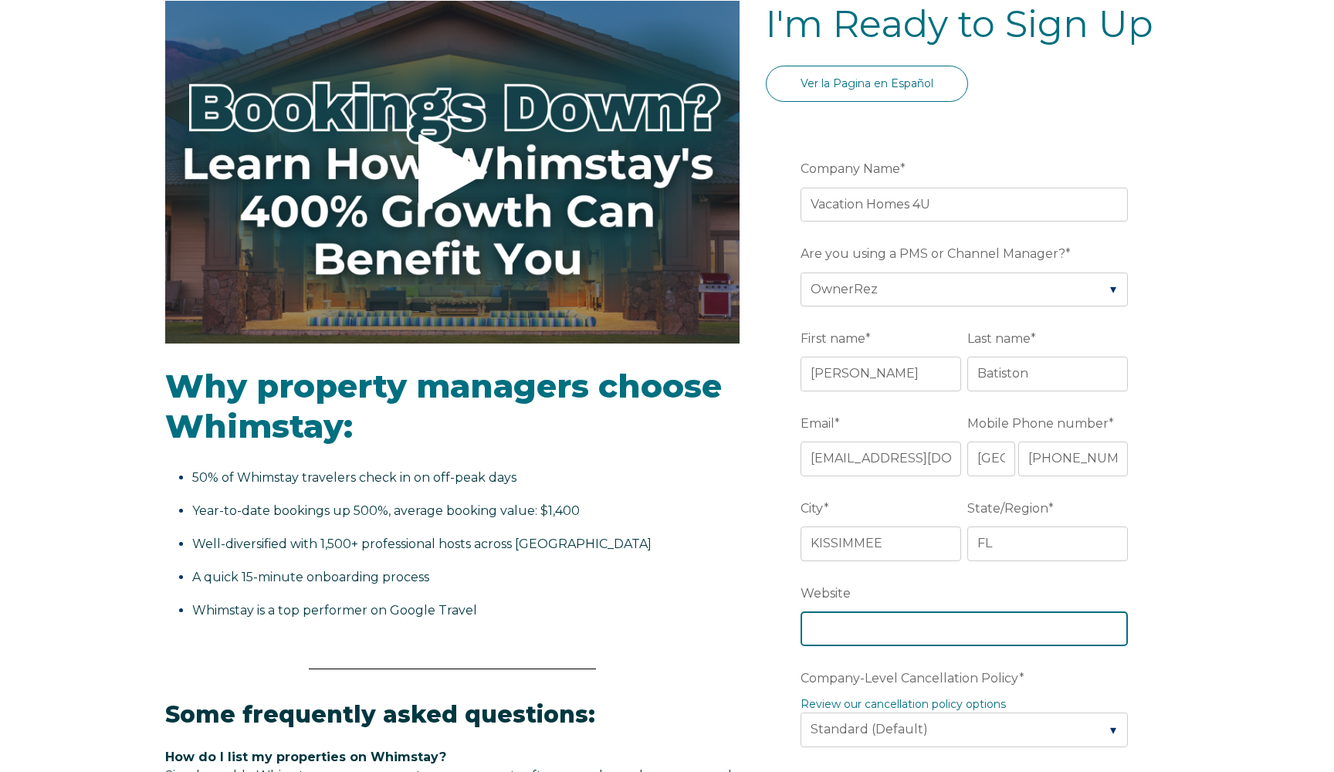
click at [899, 629] on input "Website" at bounding box center [964, 628] width 327 height 34
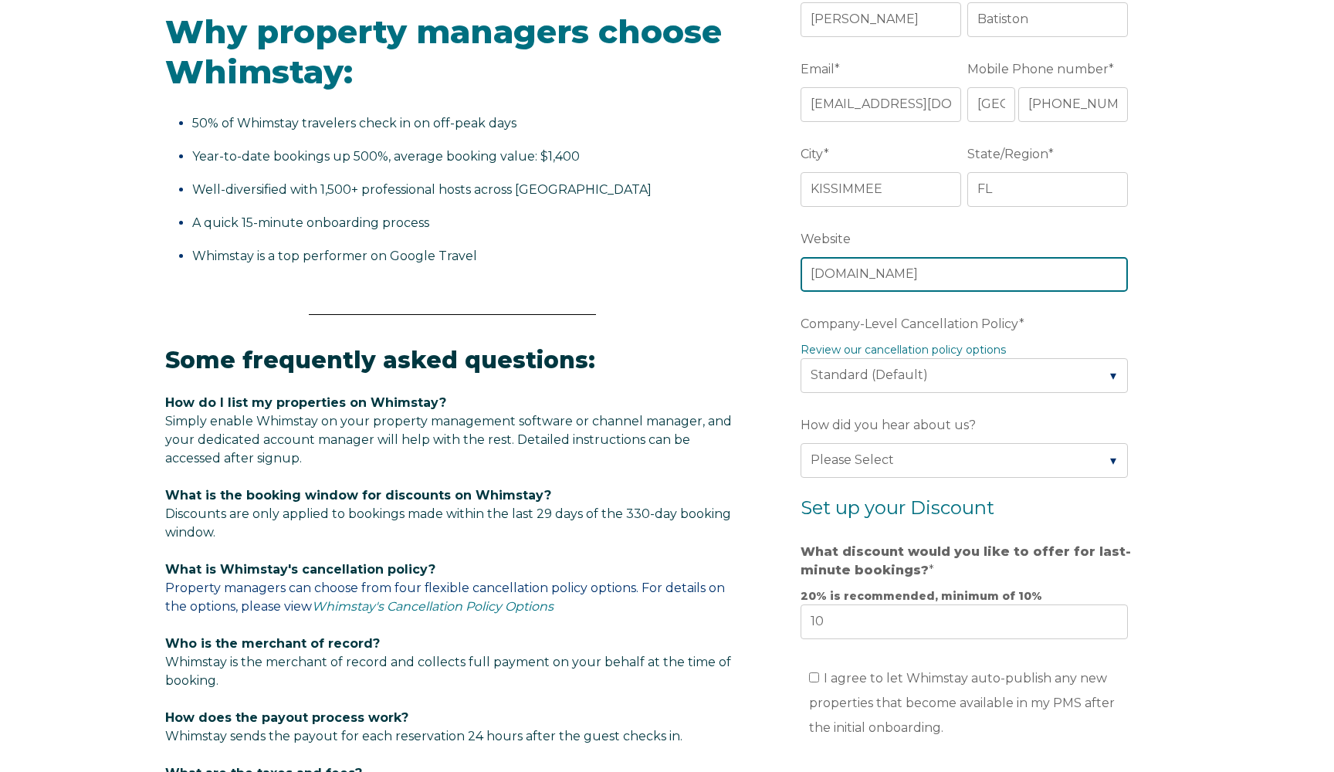
scroll to position [623, 0]
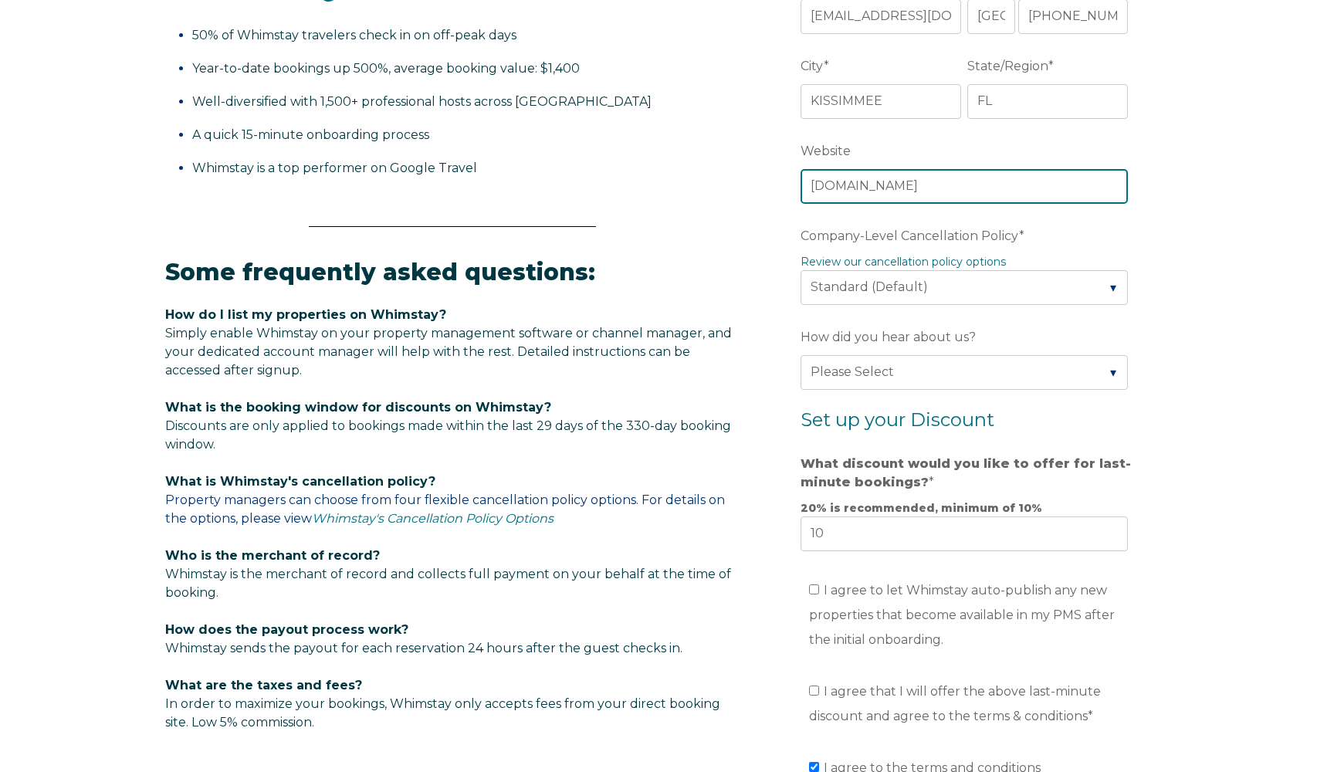
type input "VH4U.US"
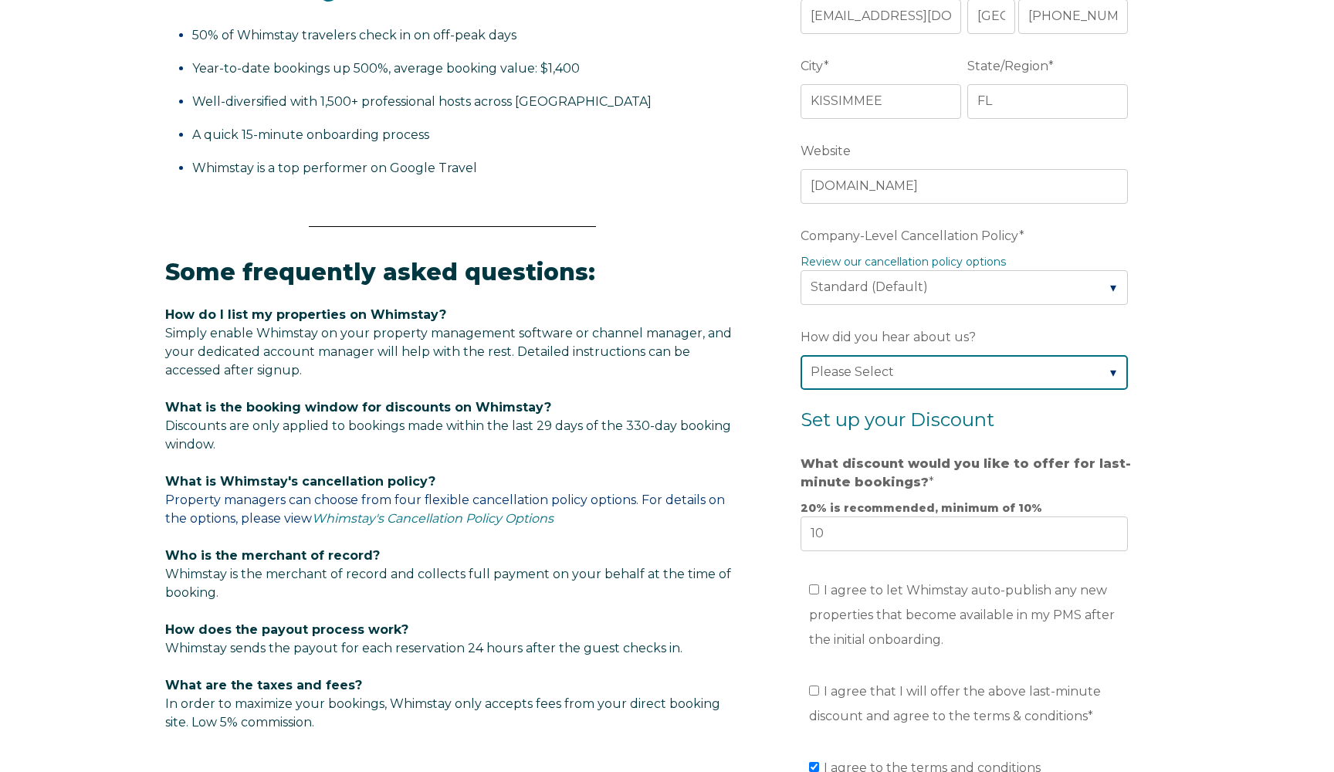
select select "Google Search"
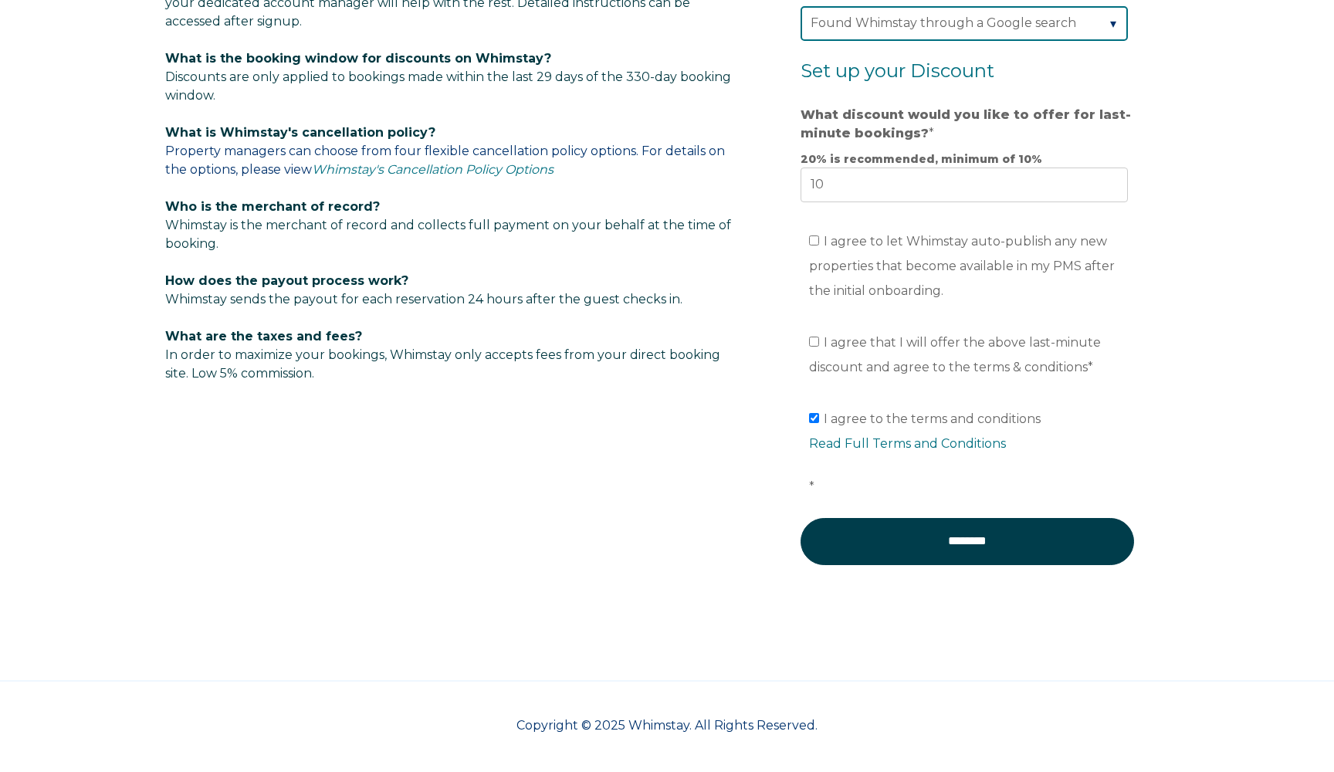
scroll to position [974, 0]
click at [816, 336] on label "I agree that I will offer the above last-minute discount and agree to the terms…" at bounding box center [955, 354] width 292 height 39
click at [816, 337] on input "I agree that I will offer the above last-minute discount and agree to the terms…" at bounding box center [814, 342] width 10 height 10
checkbox input "true"
click at [815, 237] on label "I agree to let Whimstay auto-publish any new properties that become available i…" at bounding box center [962, 266] width 306 height 64
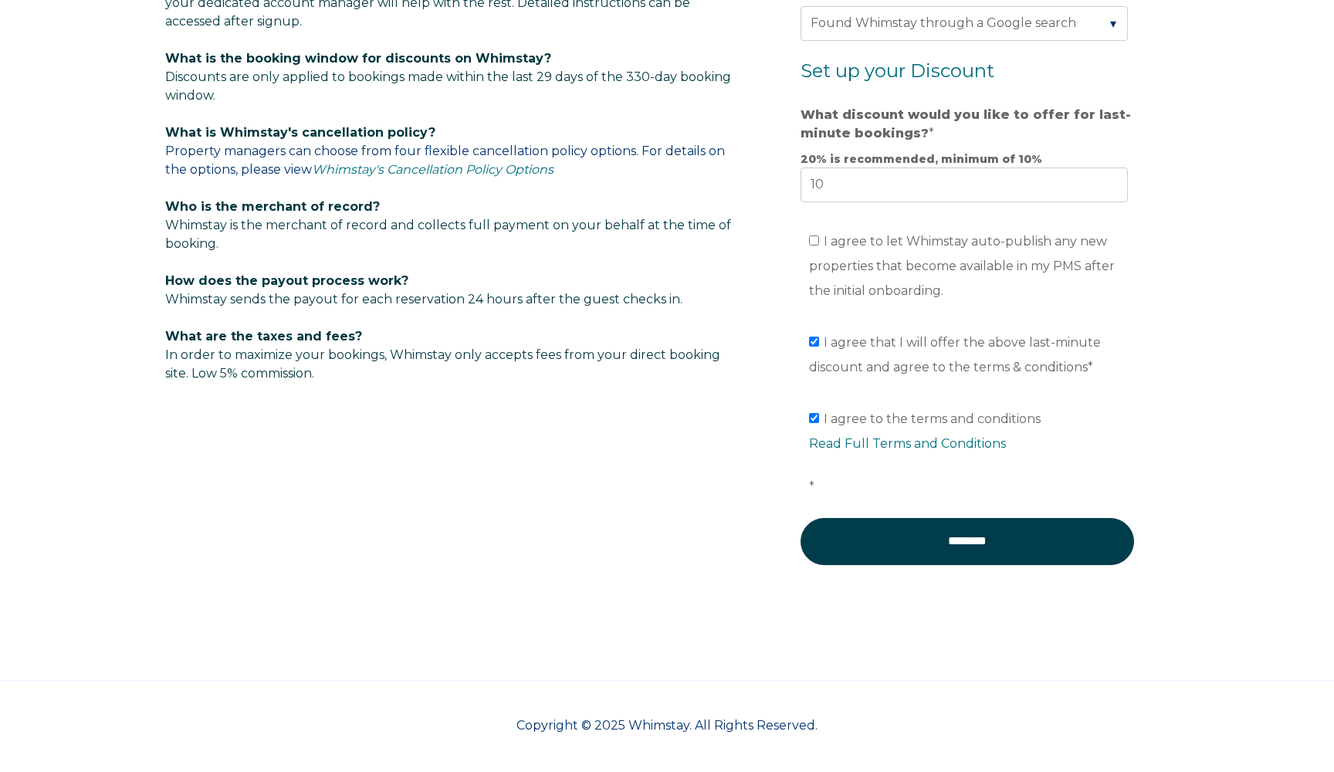
click at [815, 237] on input "I agree to let Whimstay auto-publish any new properties that become available i…" at bounding box center [814, 240] width 10 height 10
checkbox input "true"
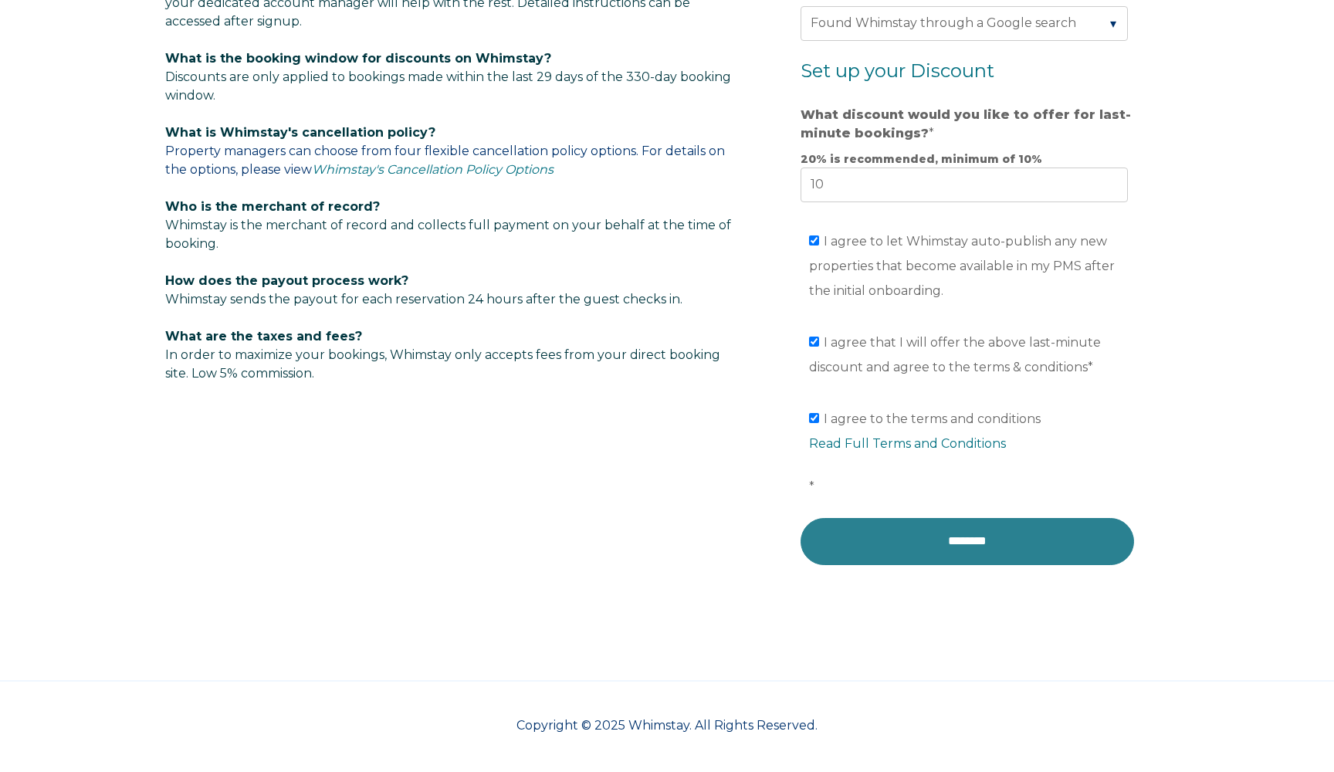
click at [932, 537] on input "********" at bounding box center [968, 541] width 334 height 46
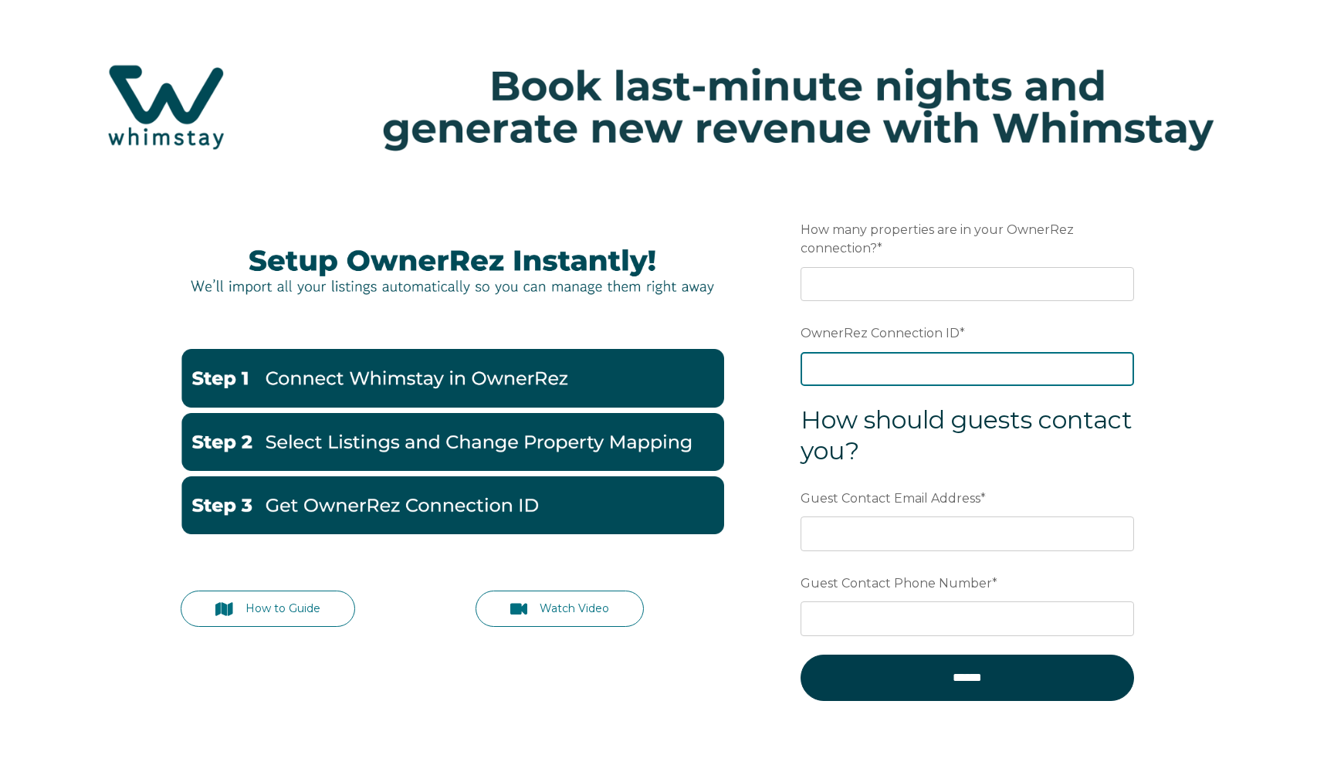
click at [866, 369] on input "OwnerRez Connection ID *" at bounding box center [968, 369] width 334 height 34
paste input "ora7ccddc457x"
type input "ora7ccddc457x"
click at [967, 679] on input "******" at bounding box center [968, 678] width 334 height 46
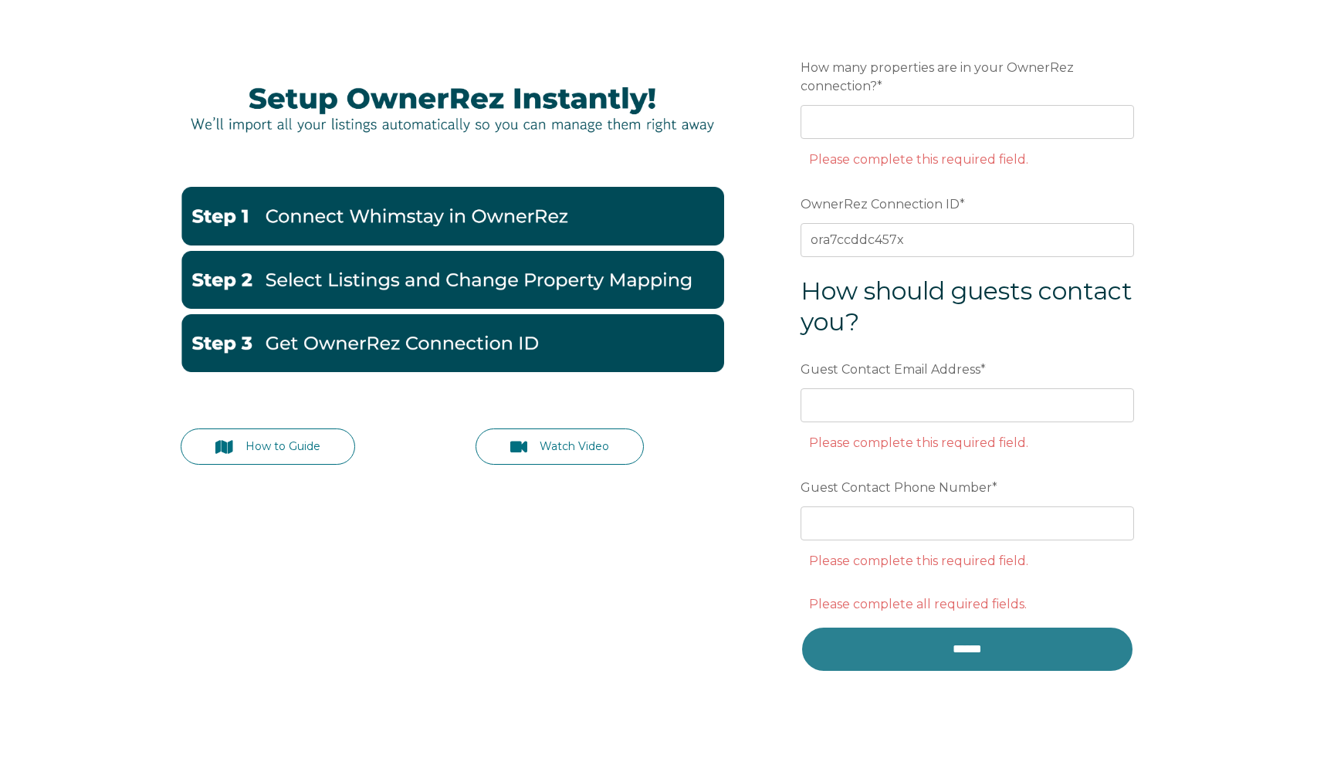
scroll to position [164, 0]
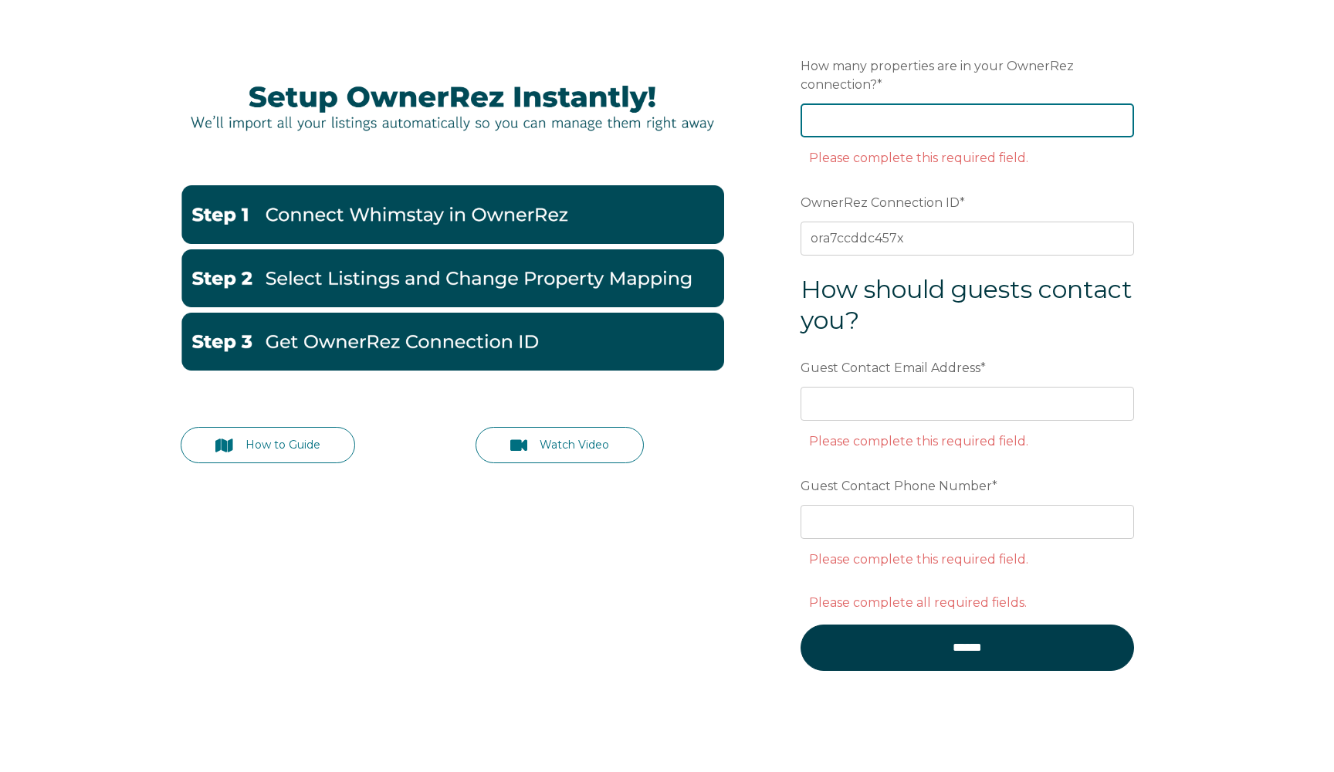
click at [852, 121] on input "How many properties are in your OwnerRez connection? *" at bounding box center [968, 120] width 334 height 34
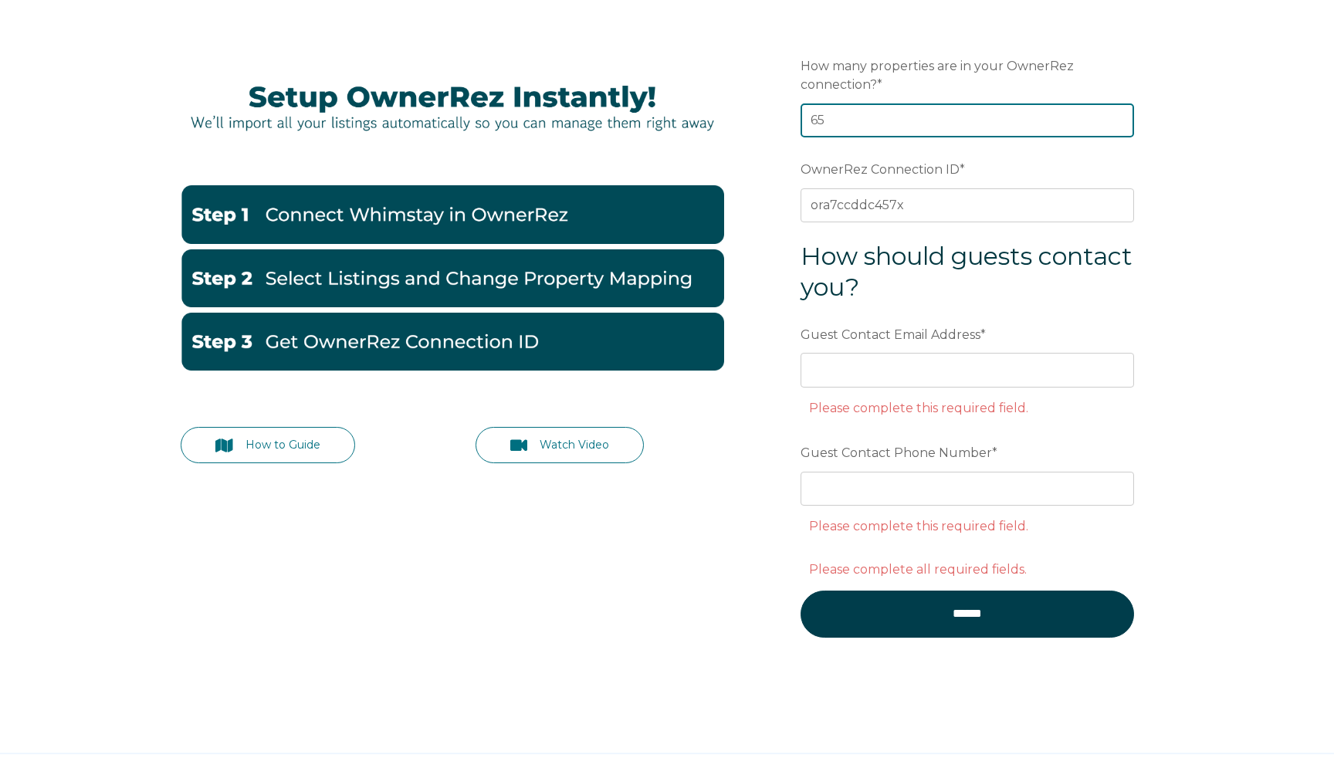
type input "65"
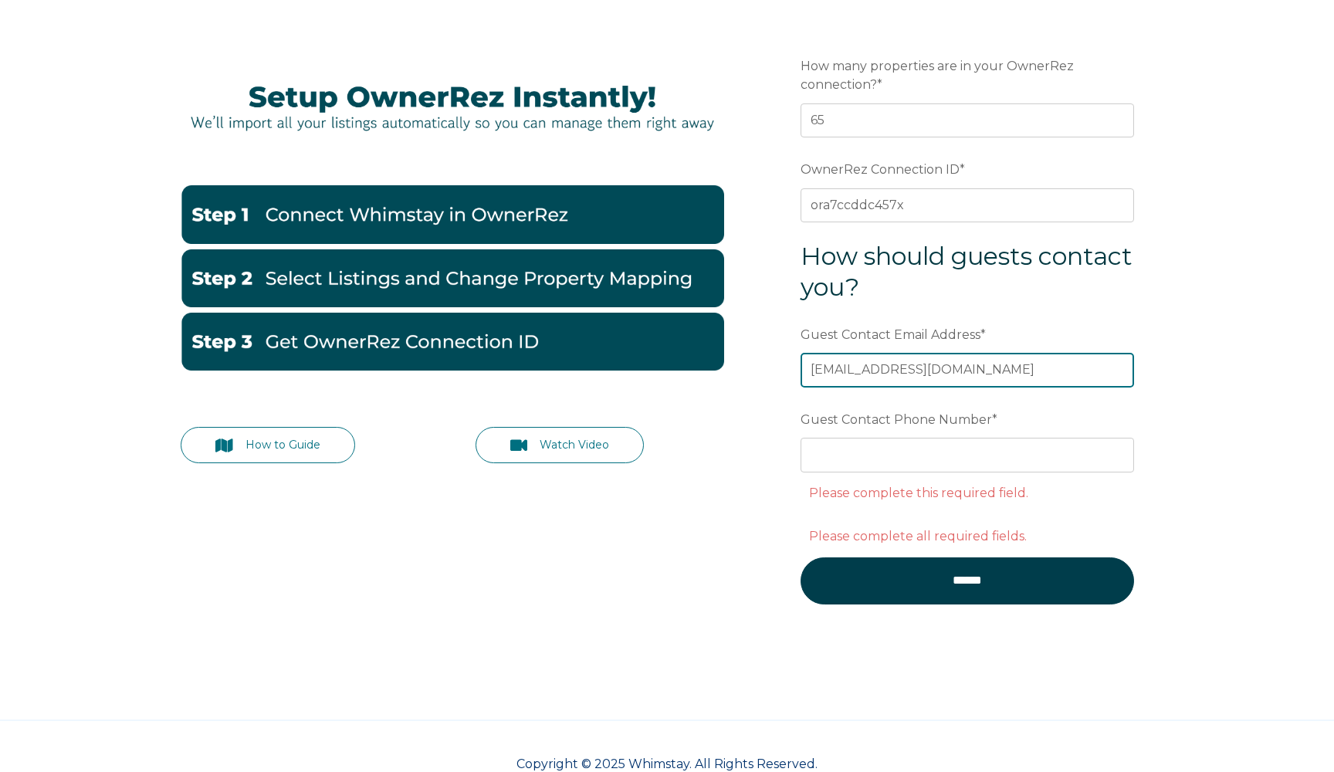
type input "[EMAIL_ADDRESS][DOMAIN_NAME]"
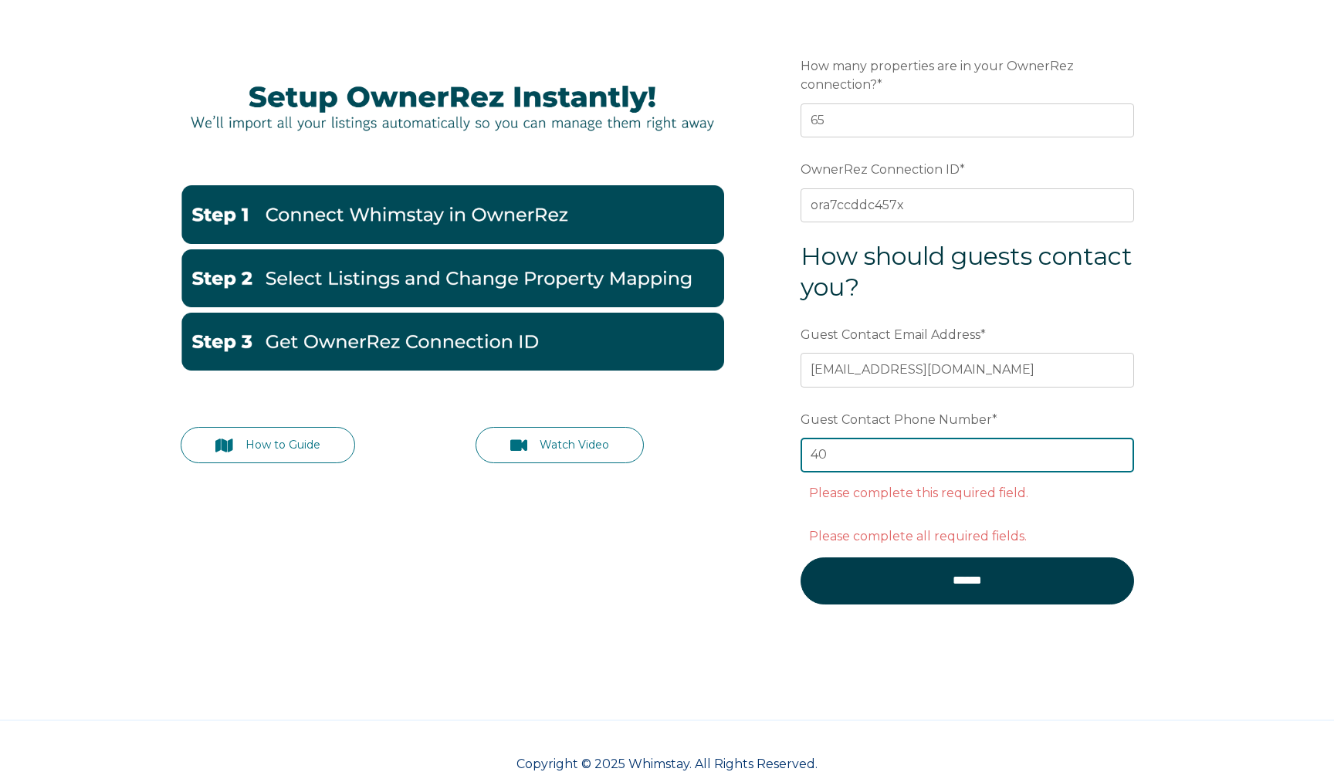
scroll to position [138, 0]
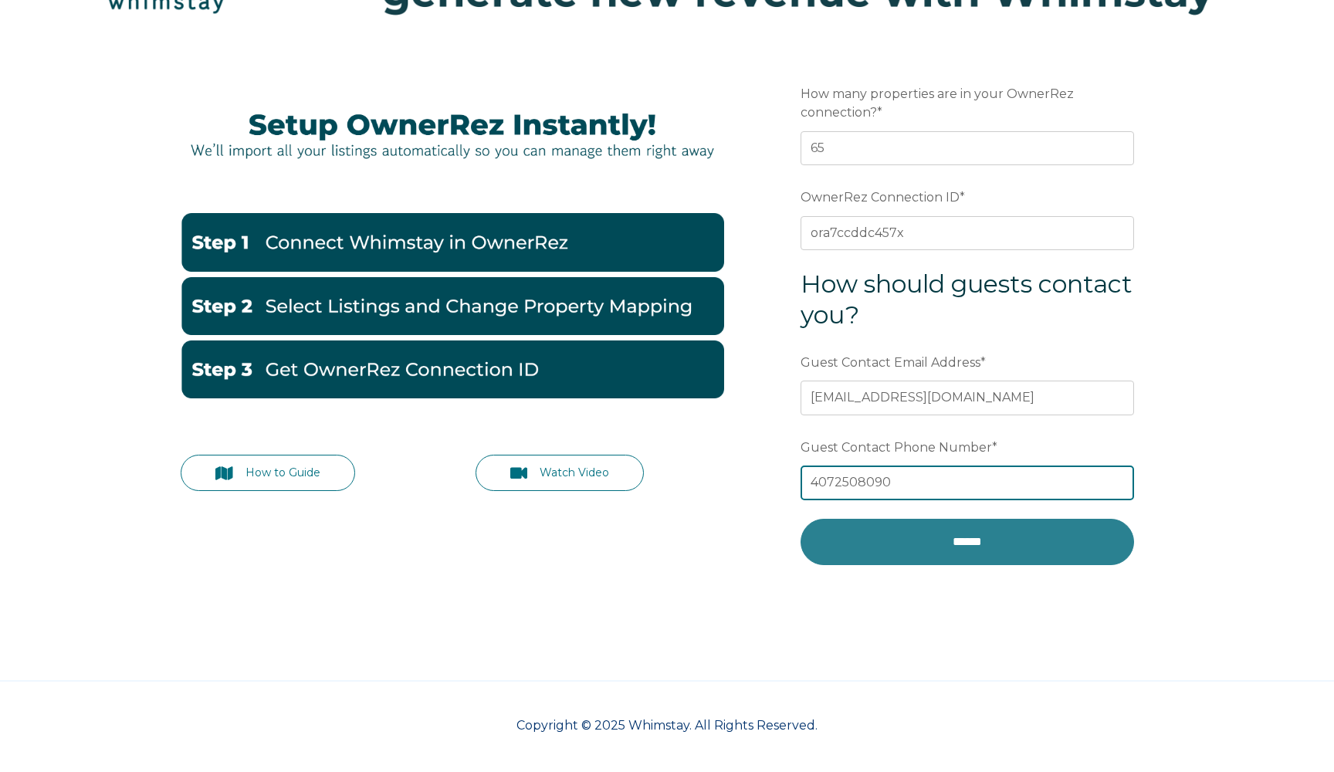
type input "4072508090"
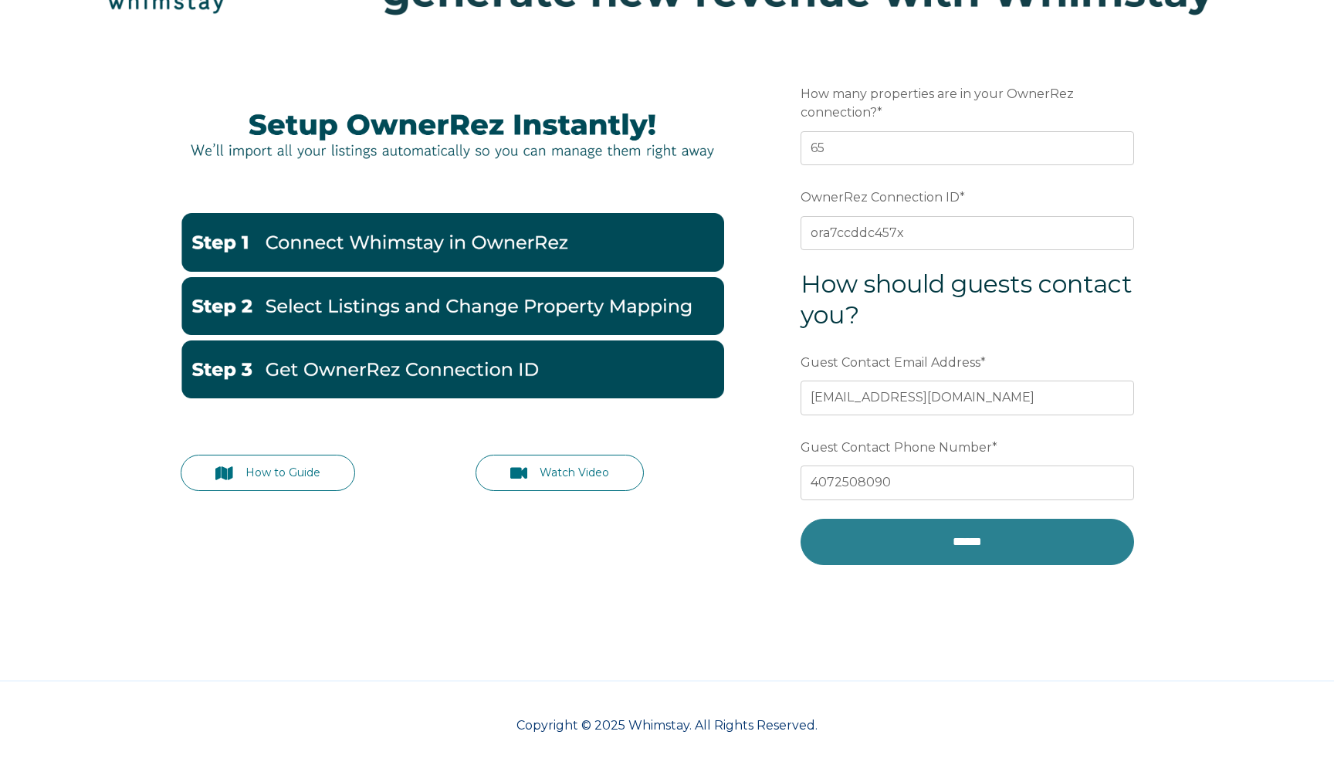
click at [899, 539] on input "******" at bounding box center [968, 542] width 334 height 46
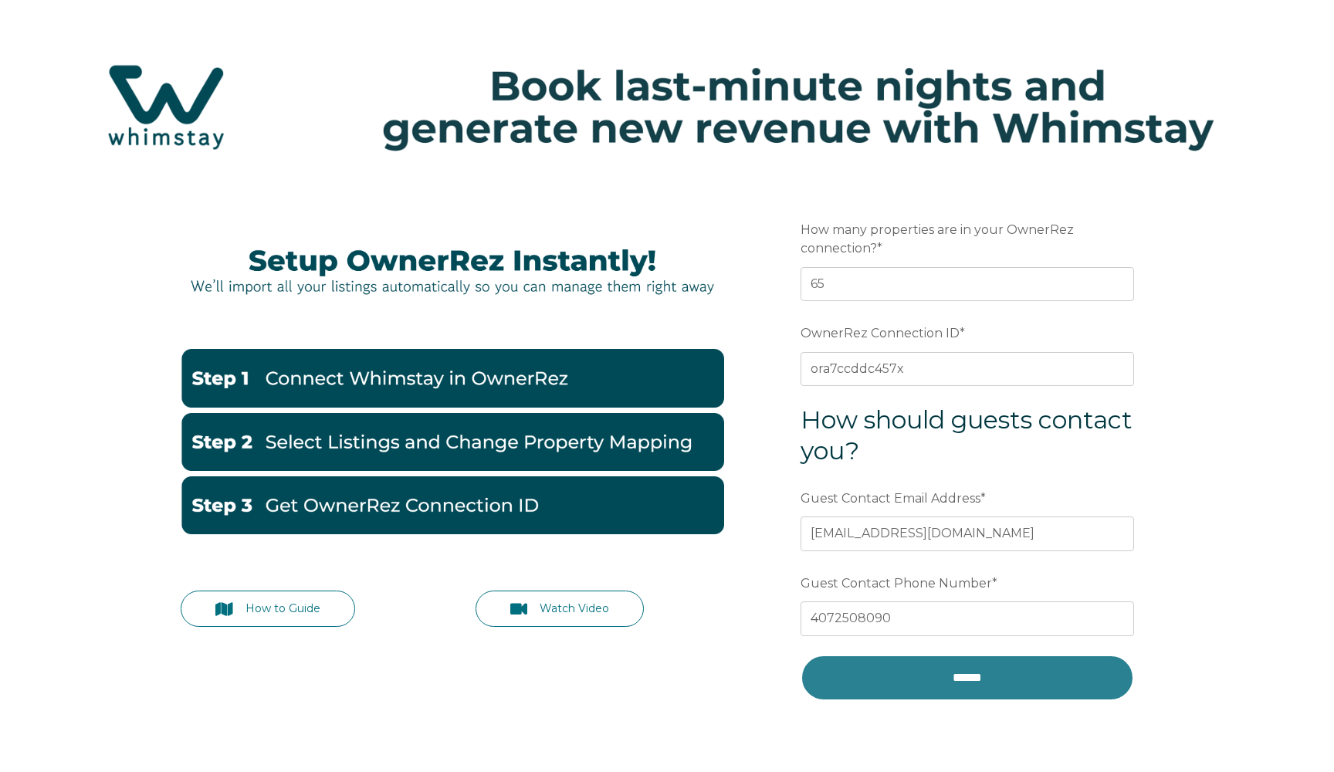
scroll to position [0, 0]
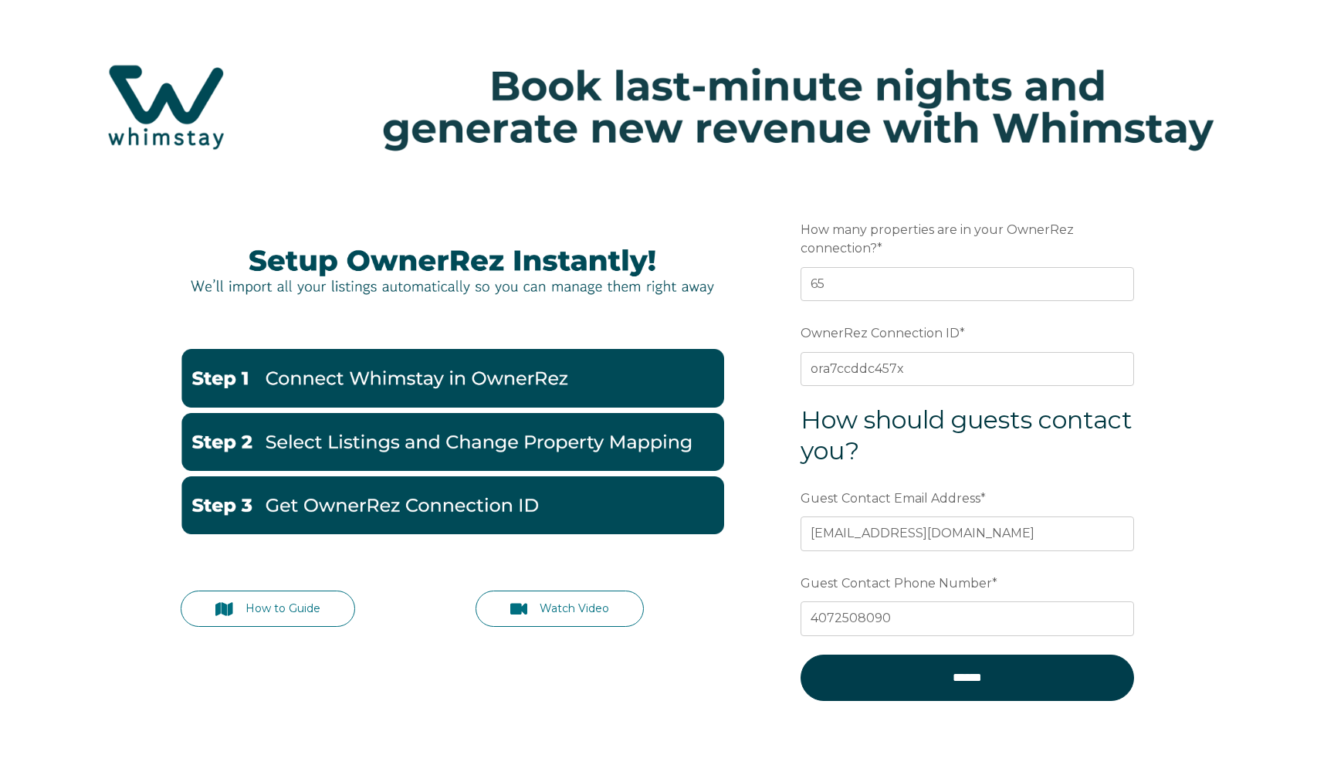
drag, startPoint x: 177, startPoint y: 284, endPoint x: 486, endPoint y: 293, distance: 309.0
click at [486, 293] on div at bounding box center [452, 361] width 574 height 358
